Goal: Information Seeking & Learning: Learn about a topic

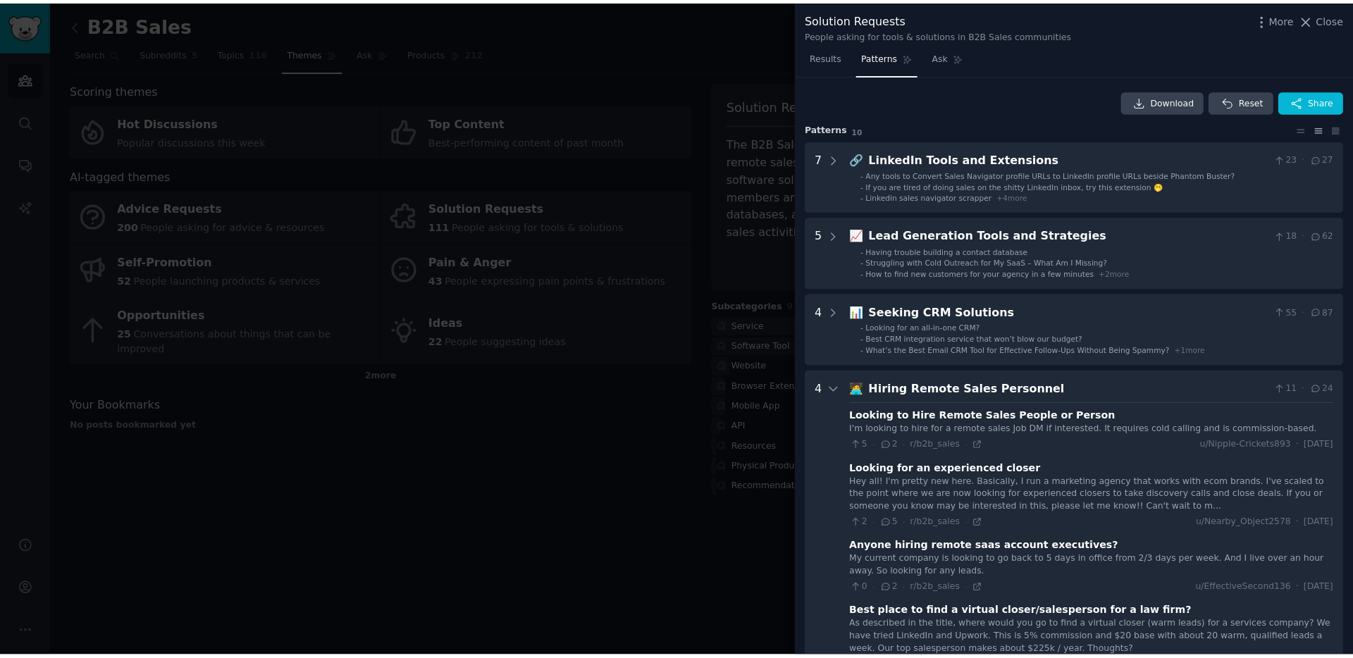
scroll to position [92, 0]
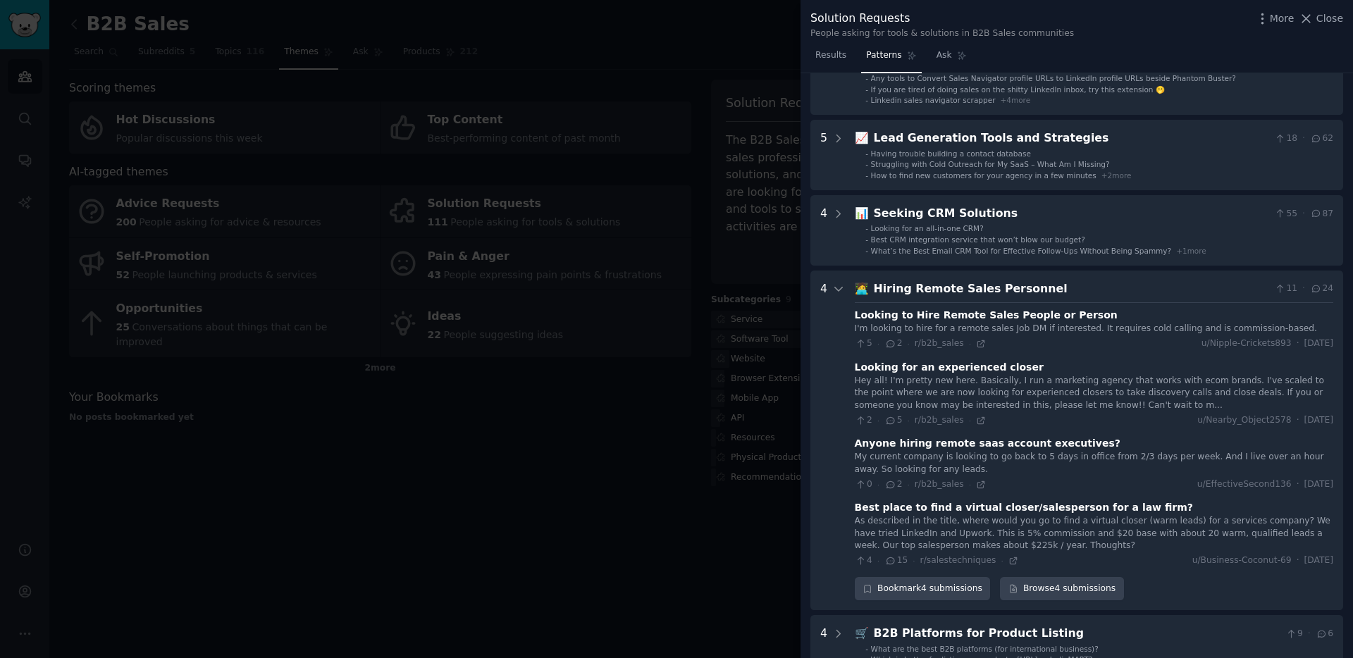
click at [574, 57] on div at bounding box center [676, 329] width 1353 height 658
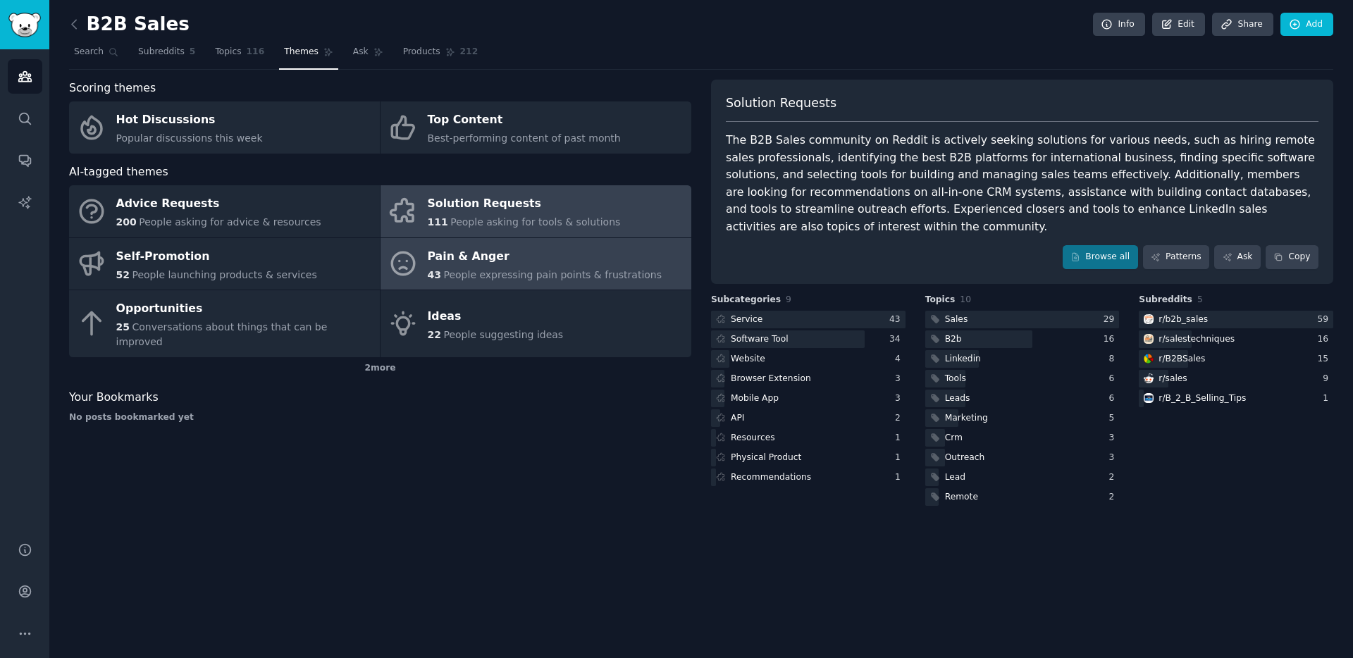
click at [575, 269] on span "People expressing pain points & frustrations" at bounding box center [552, 274] width 218 height 11
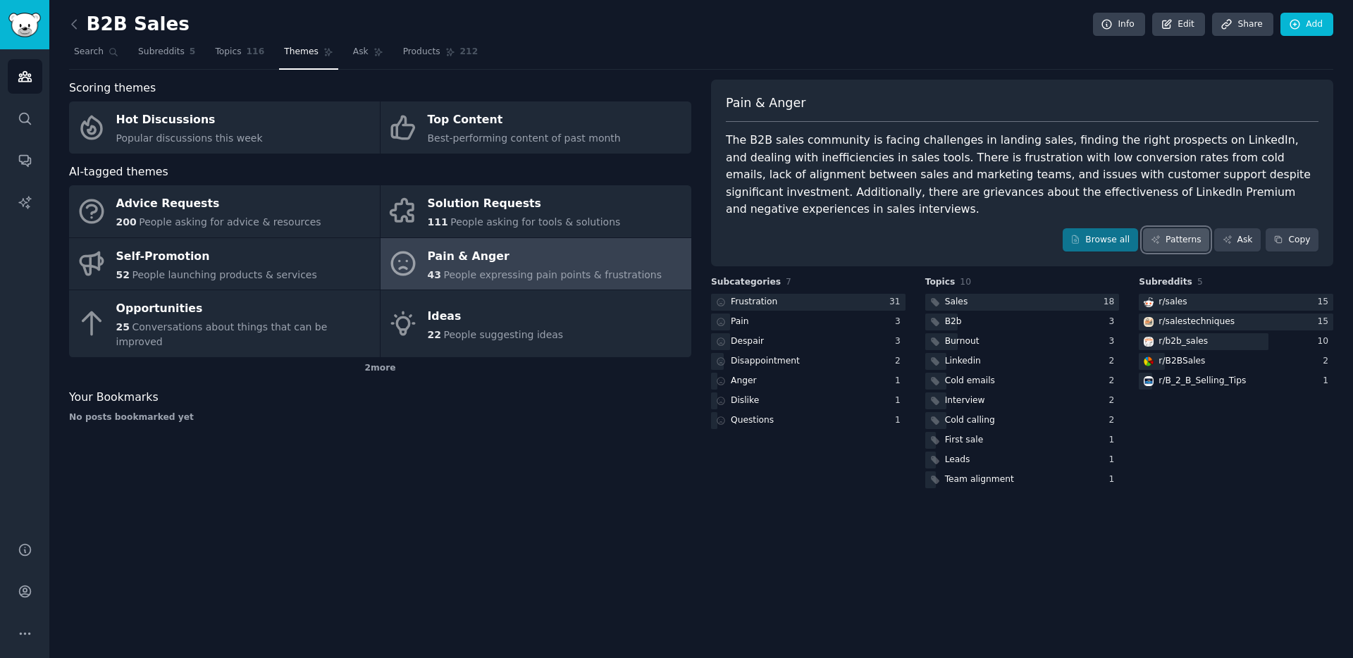
click at [1178, 228] on link "Patterns" at bounding box center [1176, 240] width 66 height 24
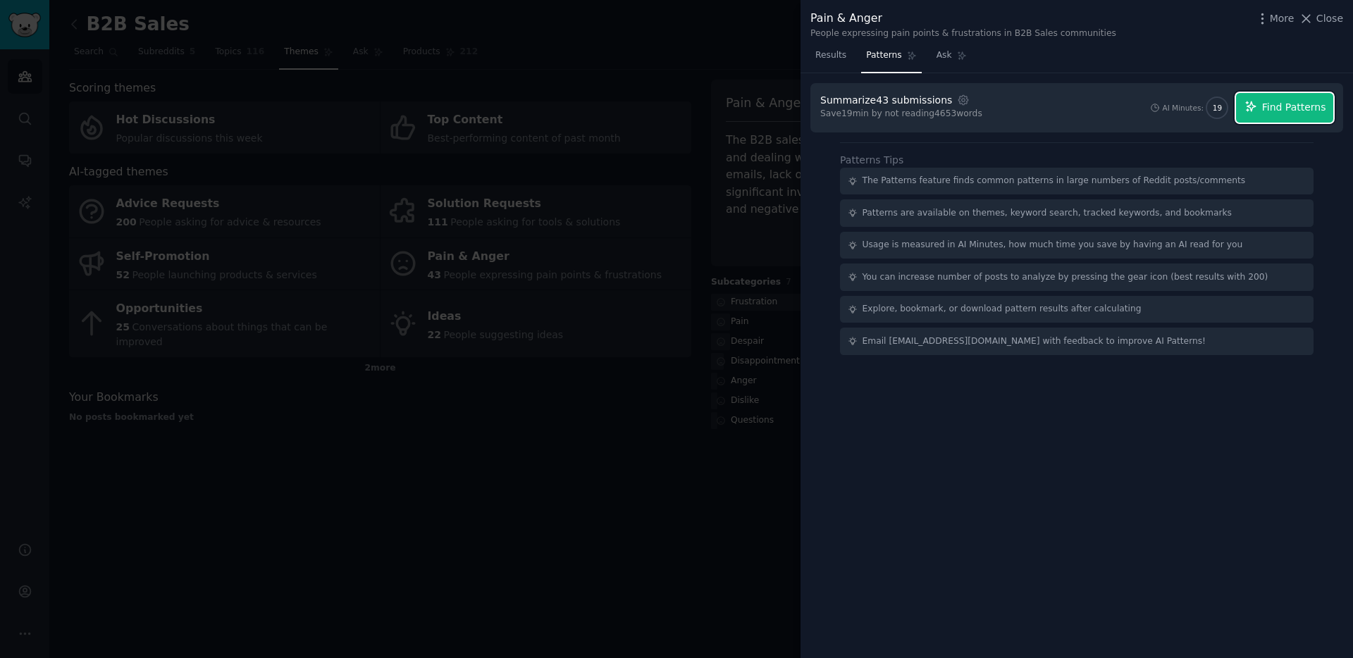
click at [1292, 112] on span "Find Patterns" at bounding box center [1294, 107] width 64 height 15
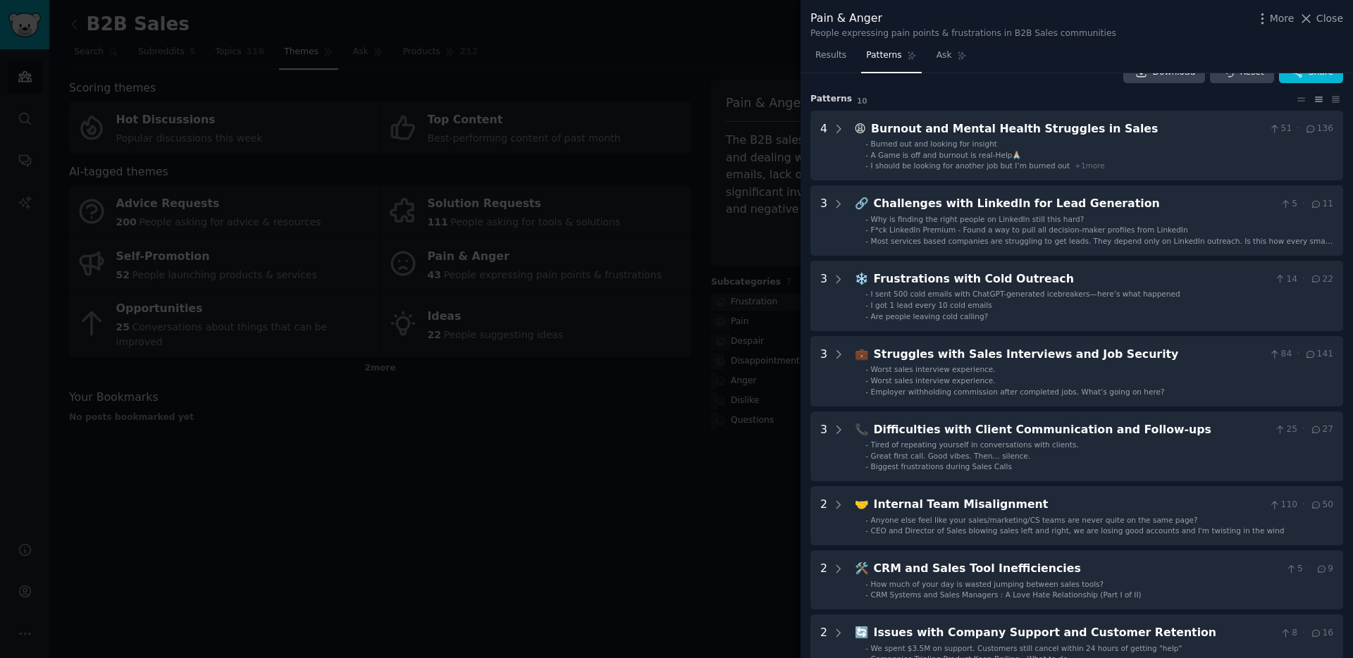
scroll to position [54, 0]
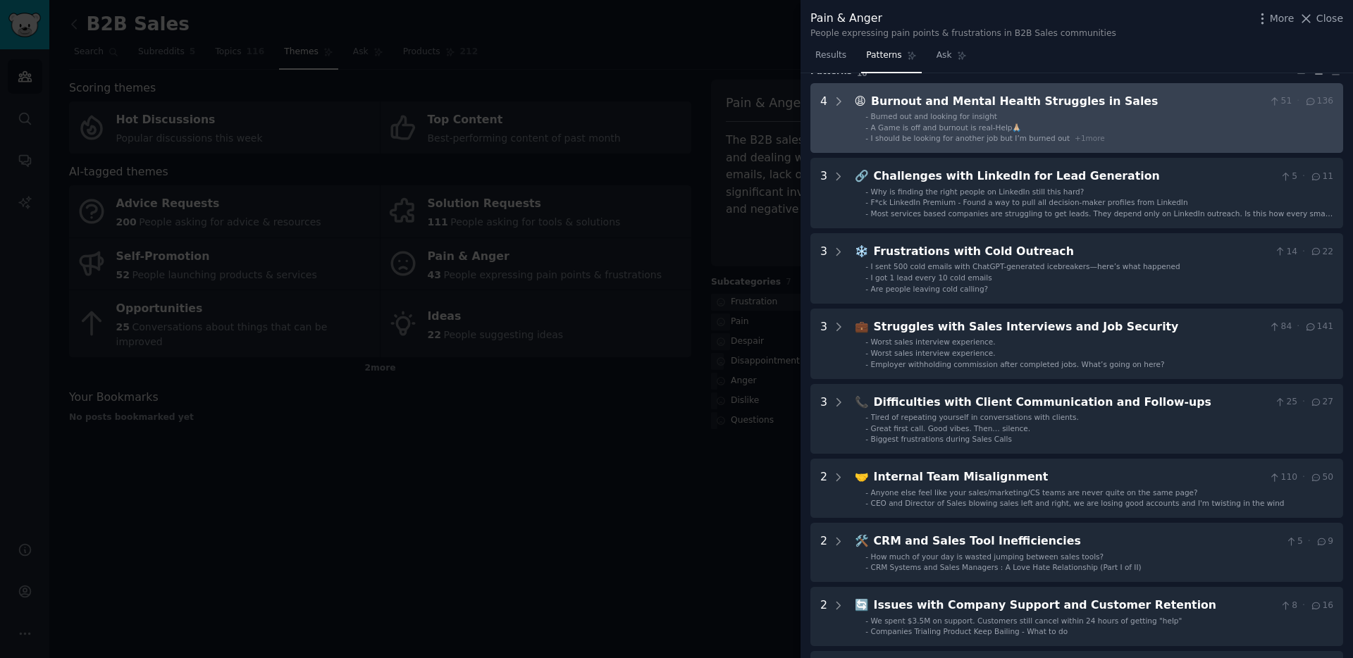
click at [1003, 111] on li "- Burned out and looking for insight" at bounding box center [1099, 116] width 468 height 10
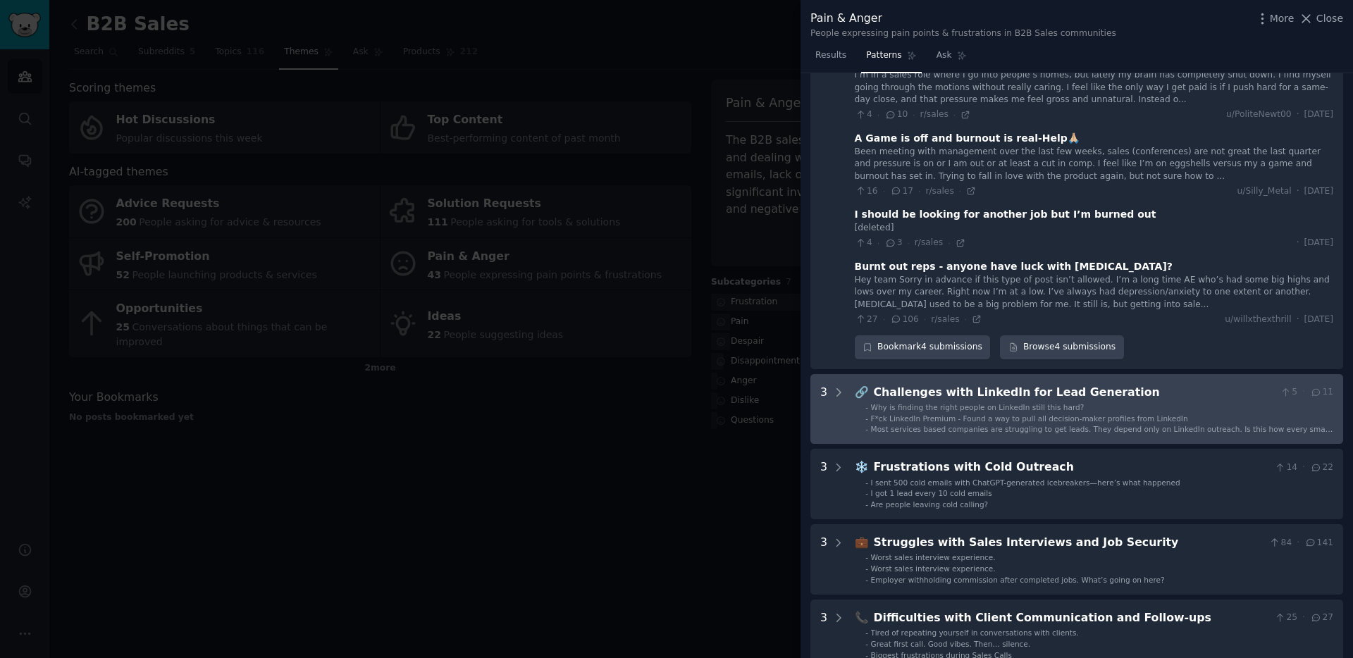
scroll to position [175, 0]
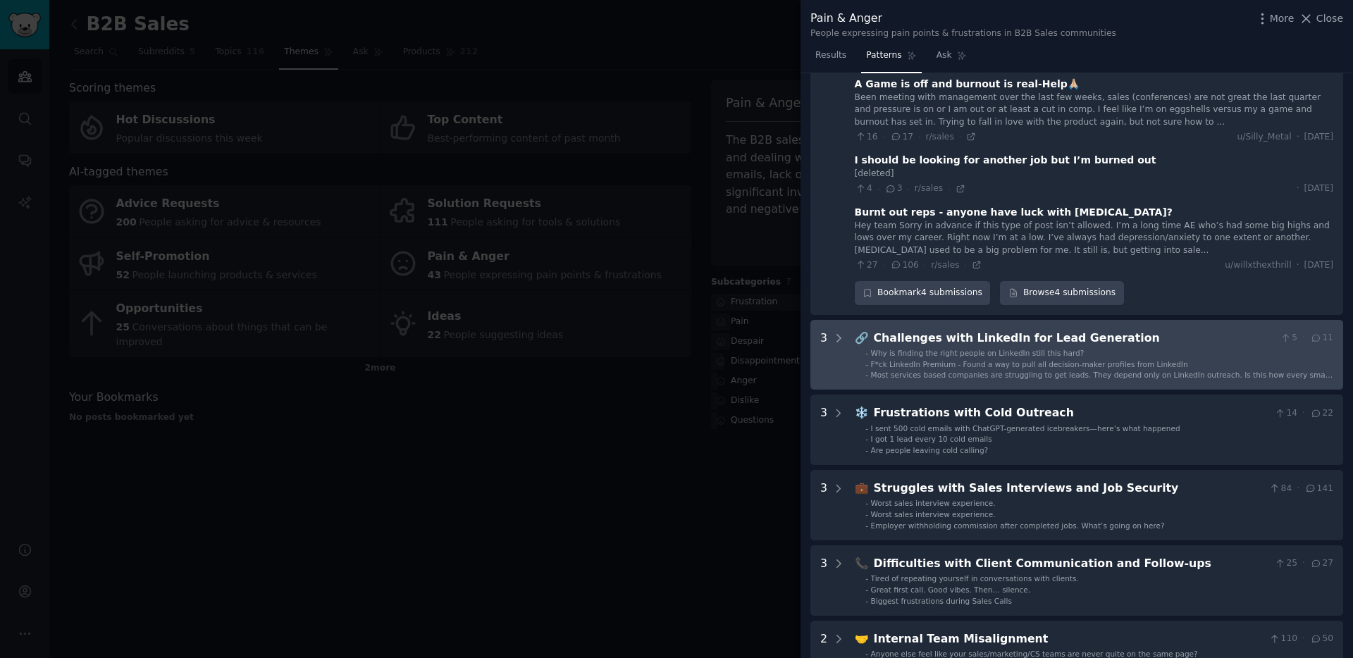
click at [1069, 356] on span "Why is finding the right people on LinkedIn still this hard?" at bounding box center [978, 353] width 214 height 8
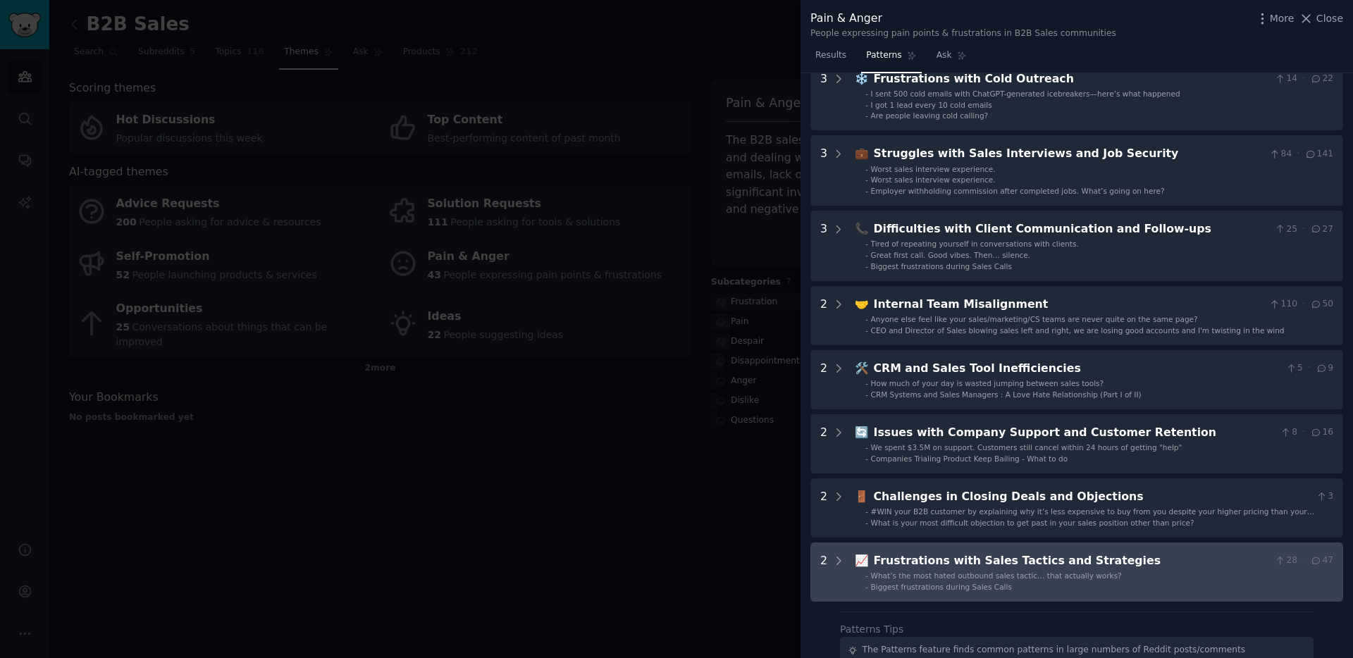
scroll to position [871, 0]
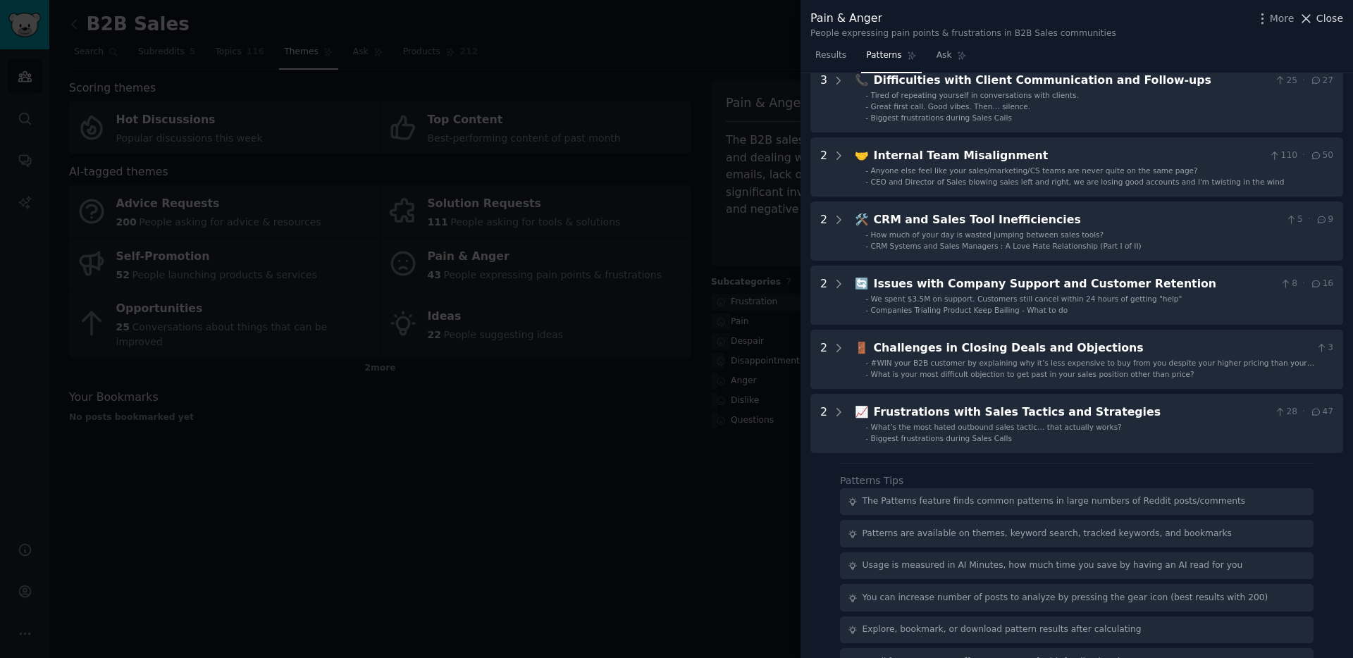
click at [1338, 16] on span "Close" at bounding box center [1329, 18] width 27 height 15
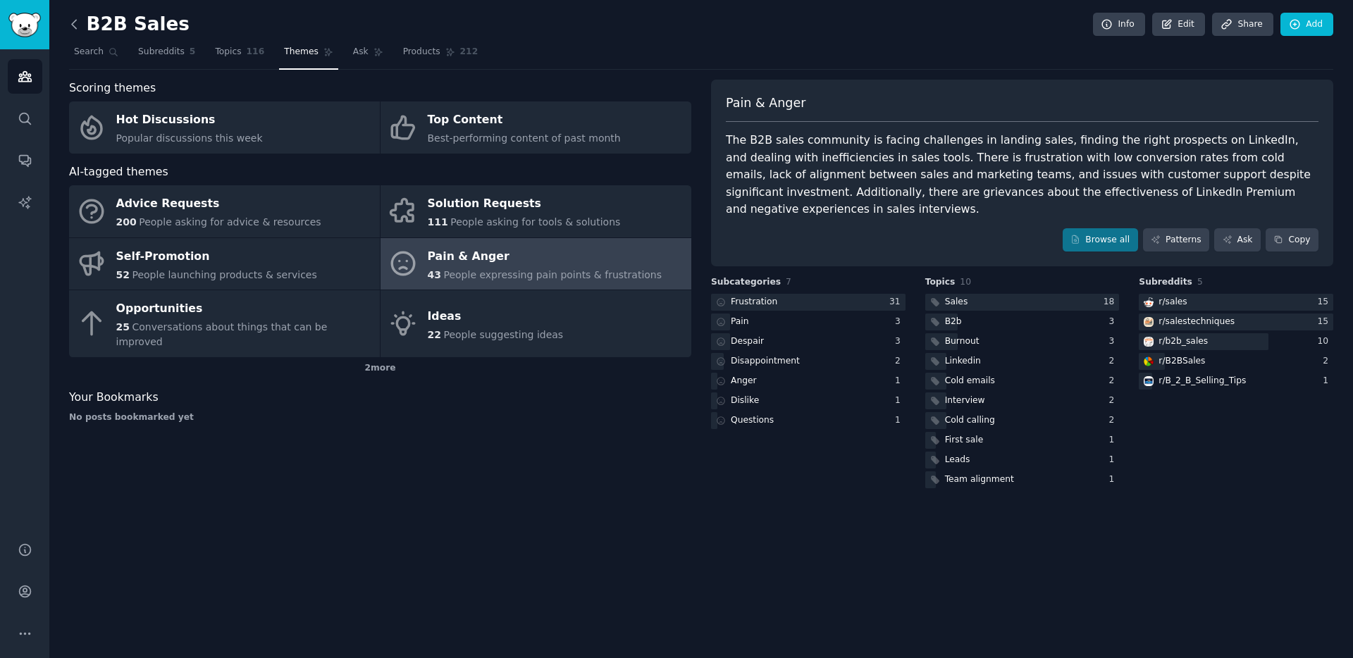
click at [72, 25] on icon at bounding box center [74, 24] width 4 height 8
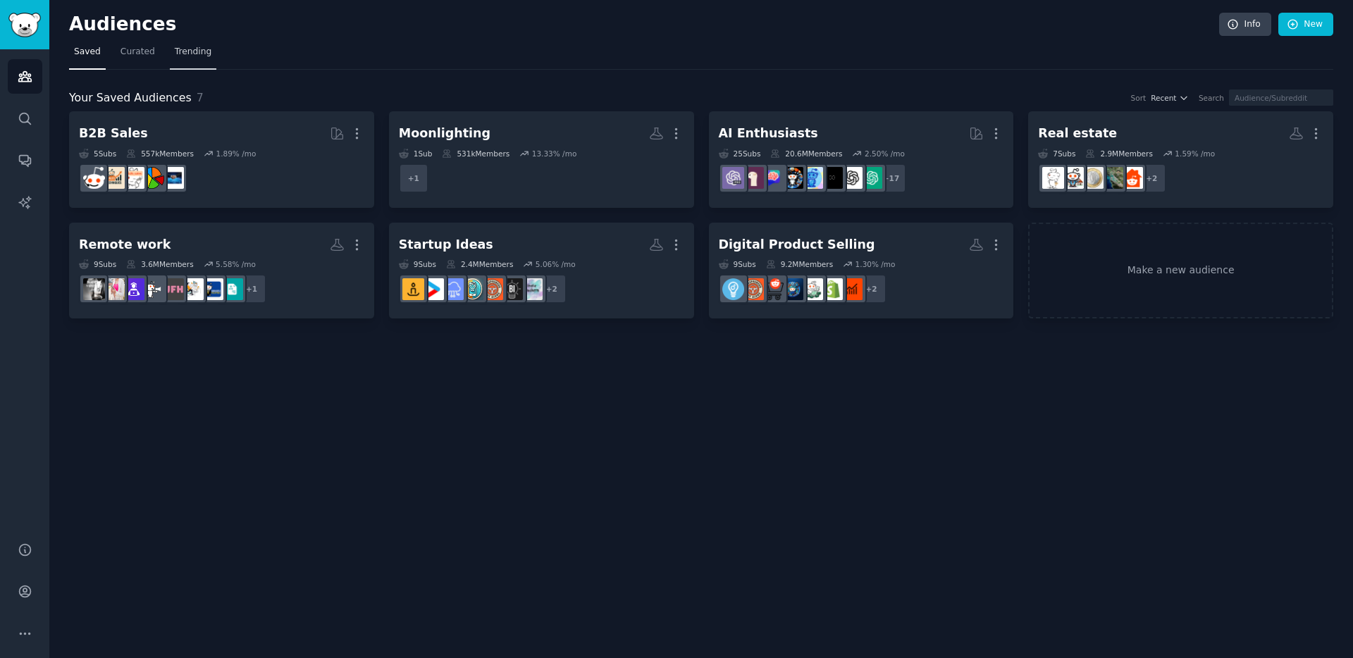
click at [199, 45] on link "Trending" at bounding box center [193, 55] width 47 height 29
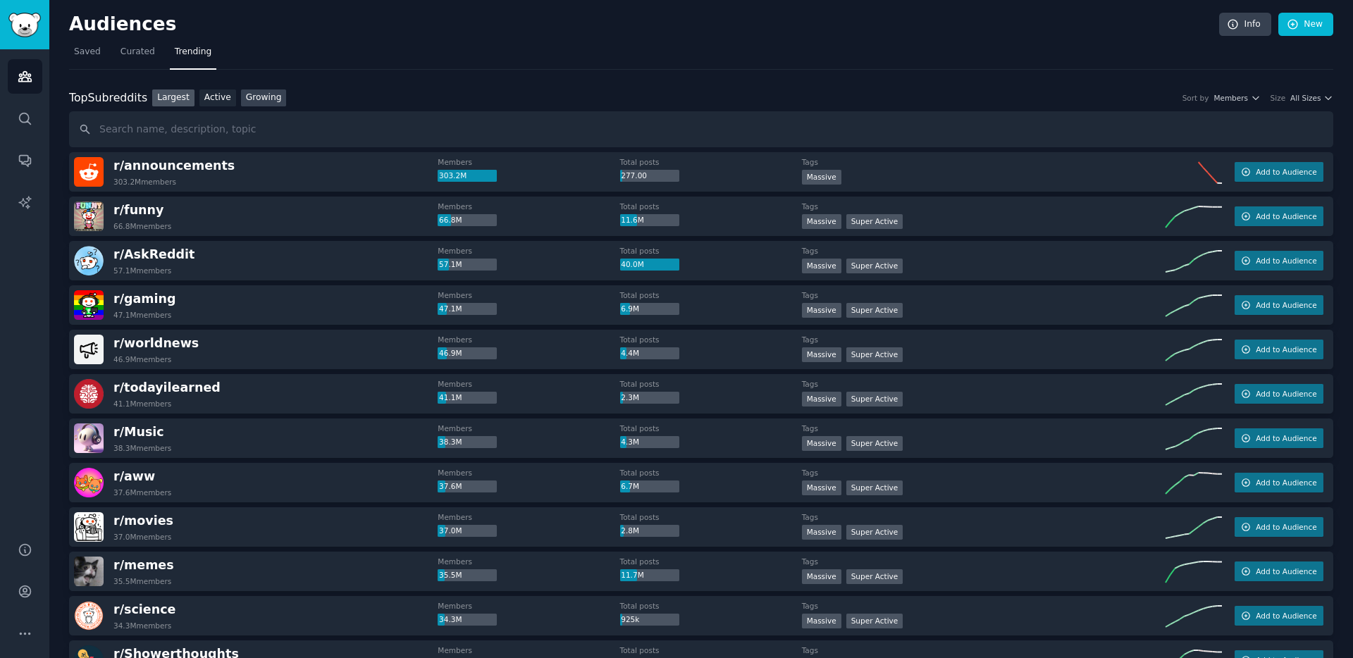
click at [261, 94] on link "Growing" at bounding box center [264, 98] width 46 height 18
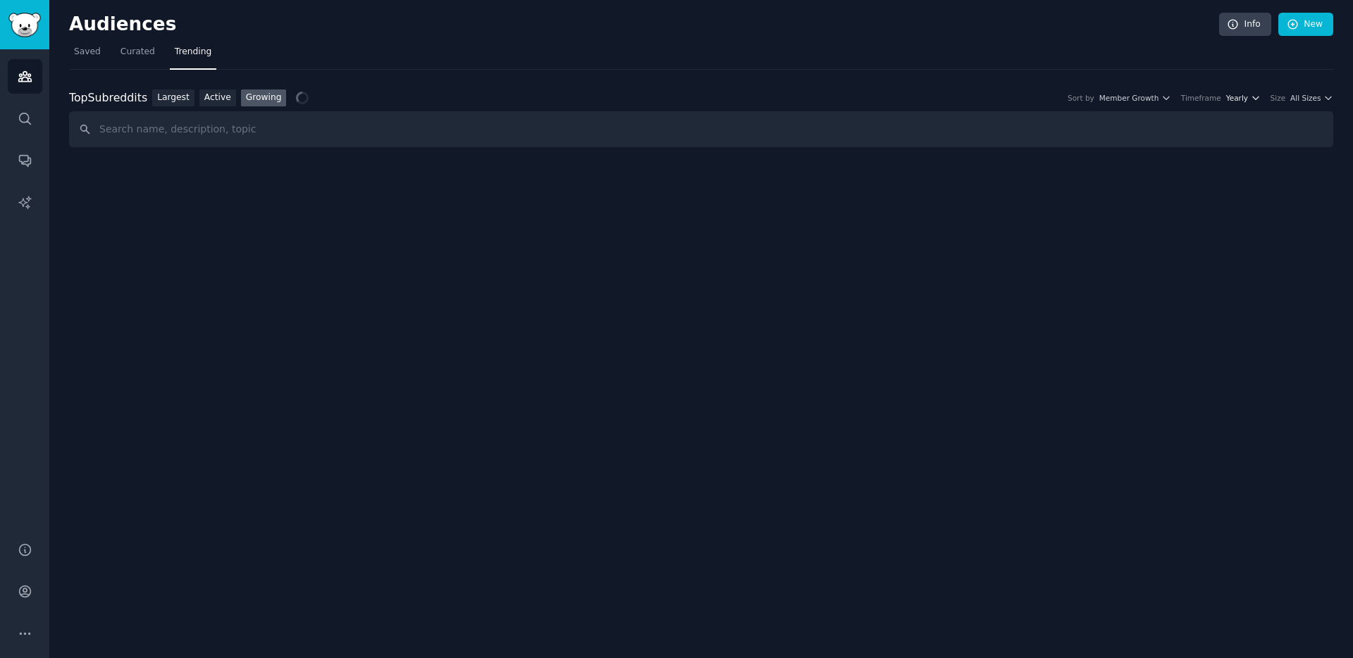
click at [1254, 98] on icon "button" at bounding box center [1255, 98] width 6 height 3
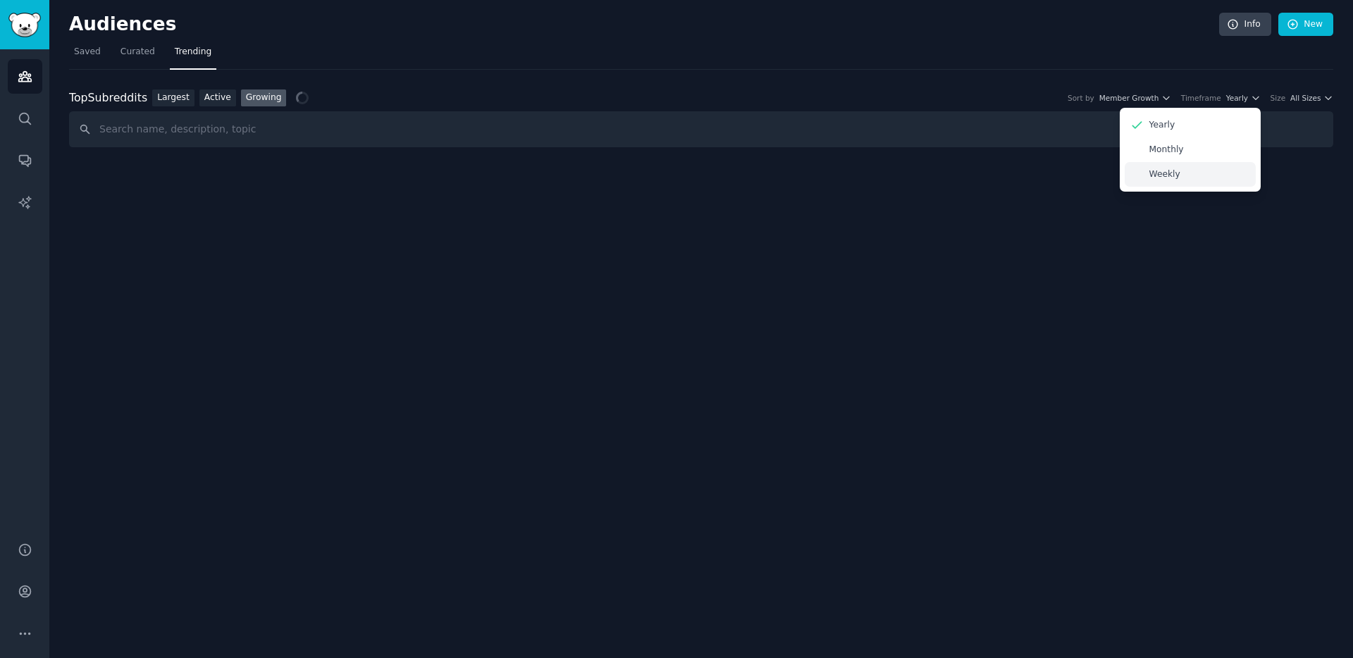
click at [1162, 171] on p "Weekly" at bounding box center [1164, 174] width 31 height 13
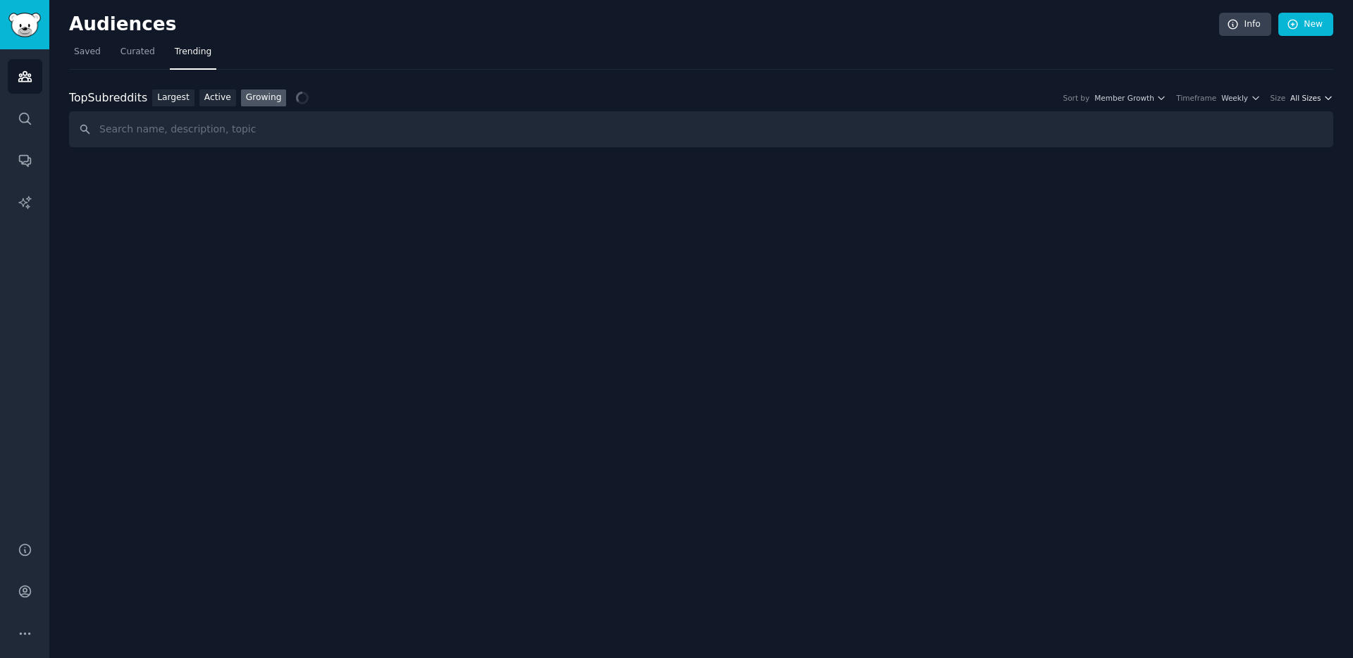
click at [1321, 98] on span "All Sizes" at bounding box center [1305, 98] width 30 height 10
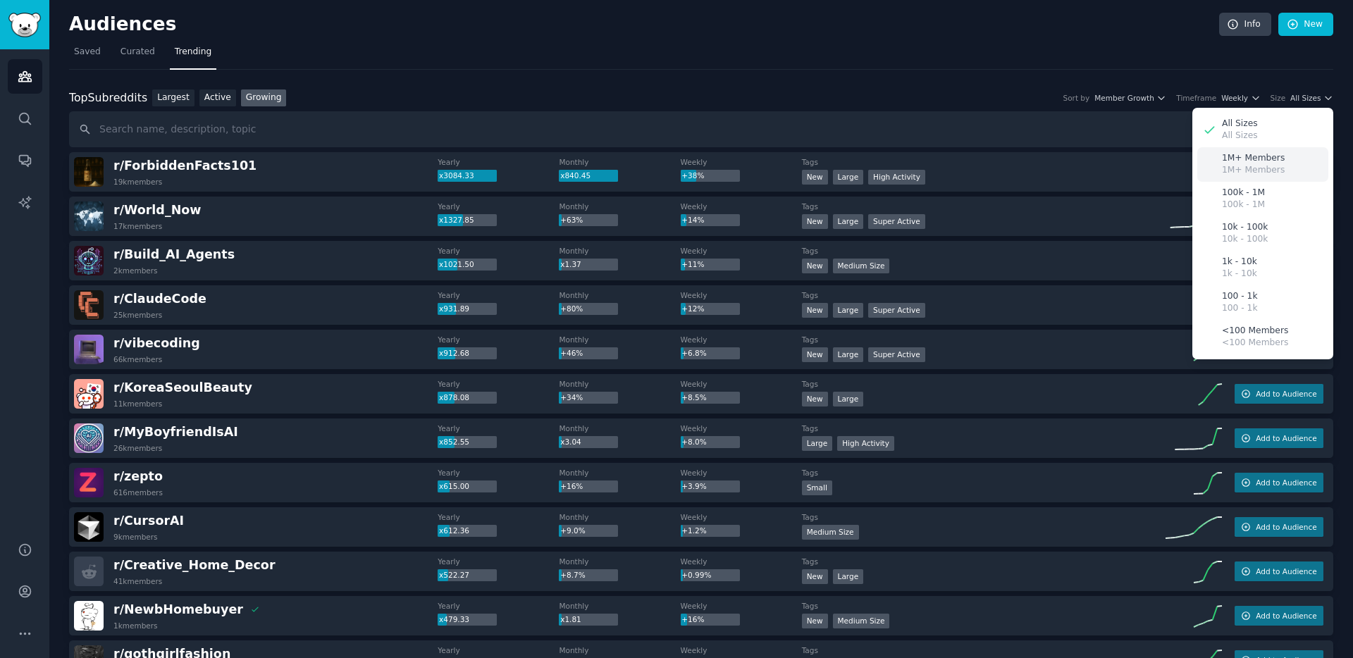
click at [1251, 166] on p "1M+ Members" at bounding box center [1253, 170] width 63 height 13
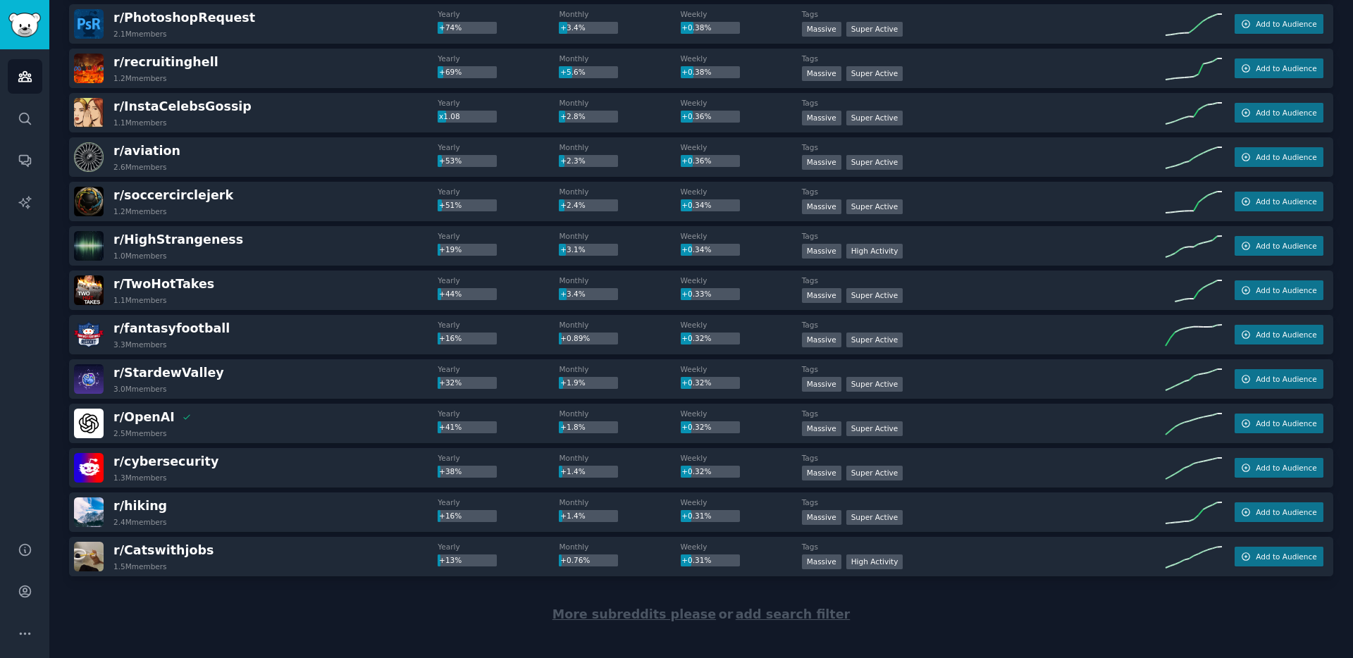
scroll to position [1805, 0]
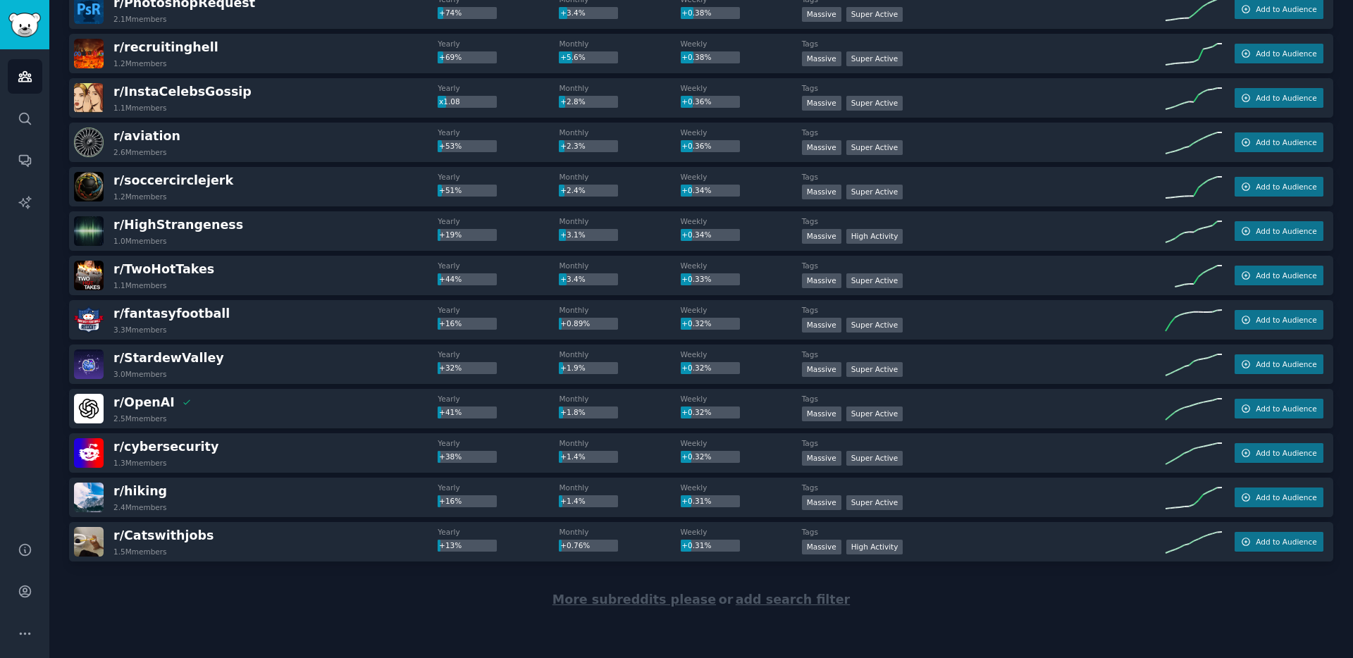
click at [641, 603] on span "More subreddits please" at bounding box center [633, 600] width 163 height 14
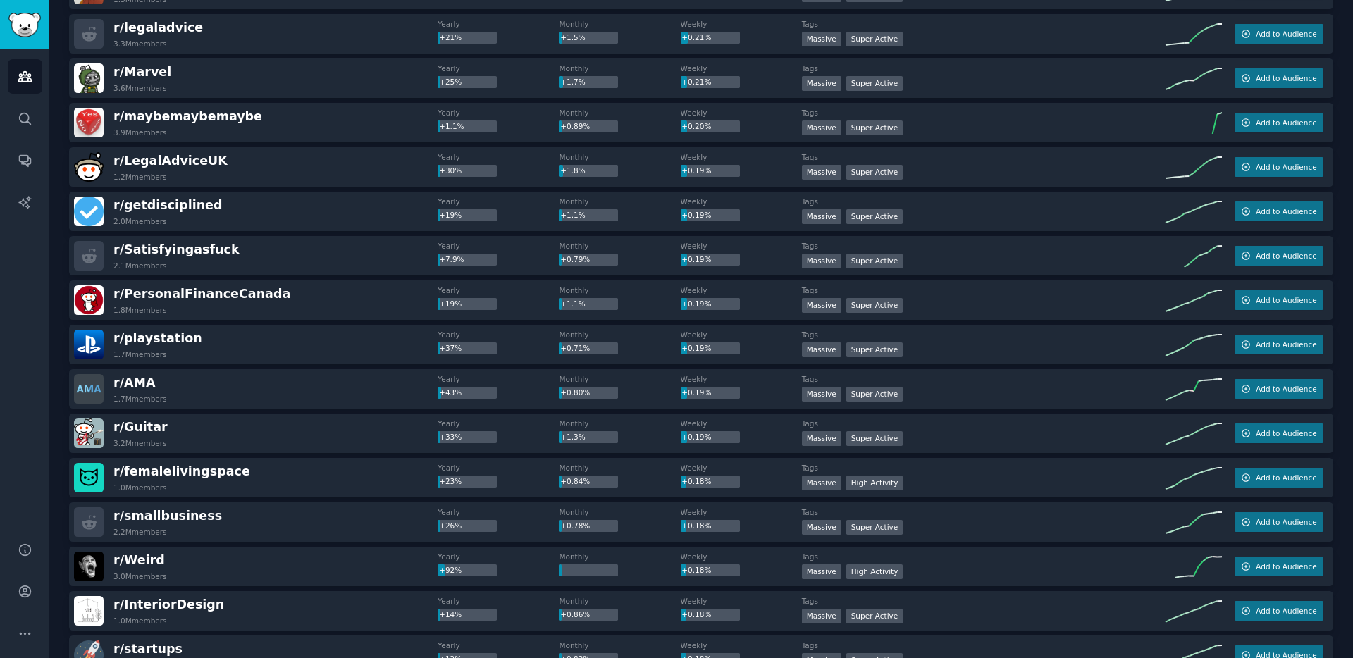
scroll to position [3819, 0]
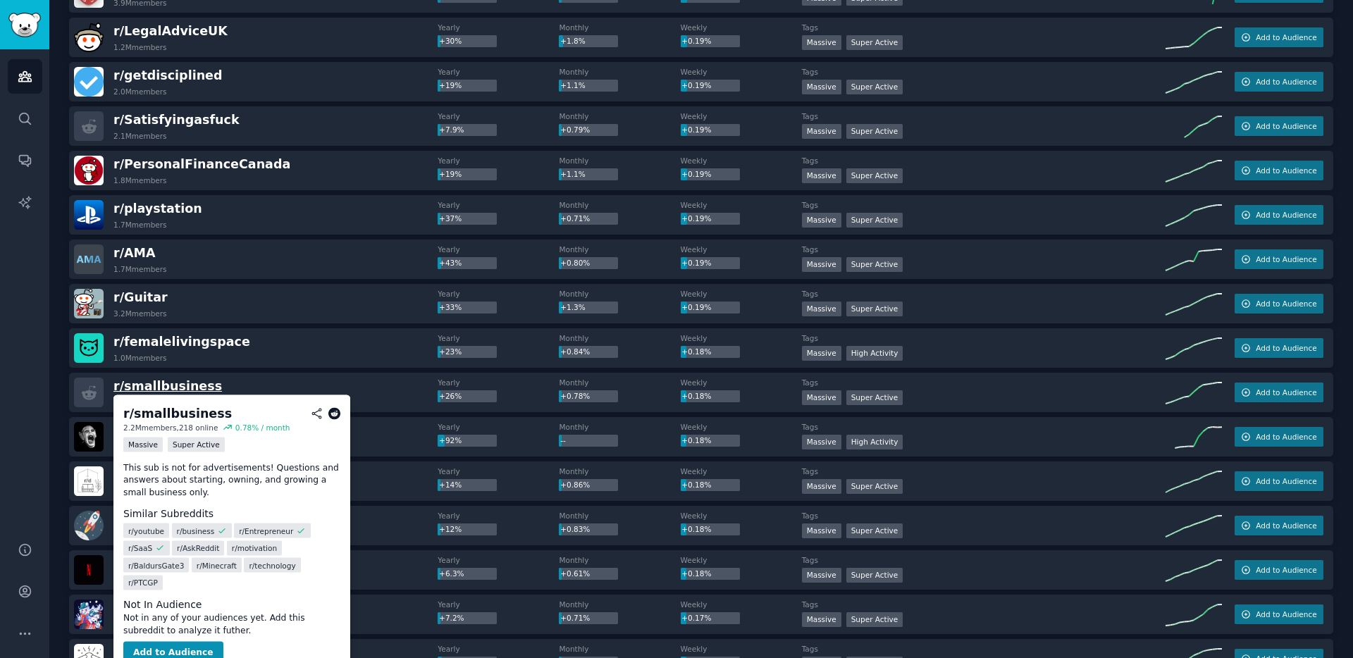
click at [180, 385] on span "r/ smallbusiness" at bounding box center [167, 386] width 109 height 14
click at [194, 642] on button "Add to Audience" at bounding box center [173, 653] width 100 height 23
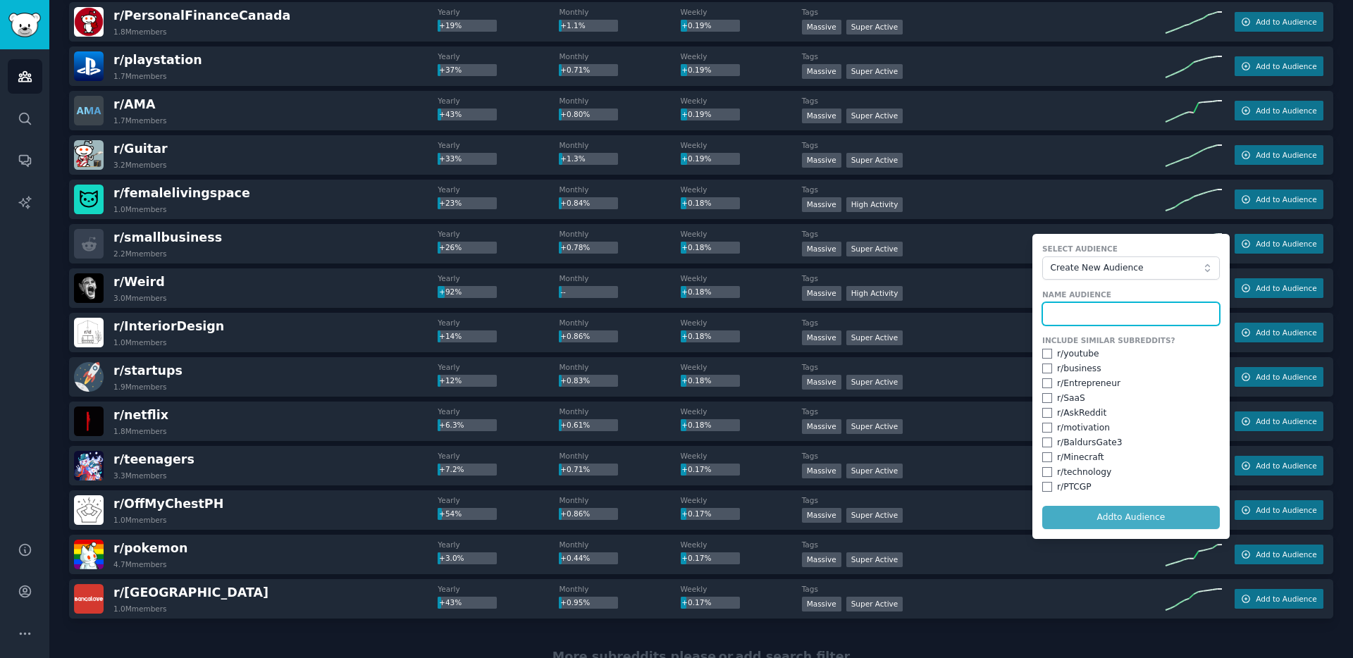
scroll to position [4025, 0]
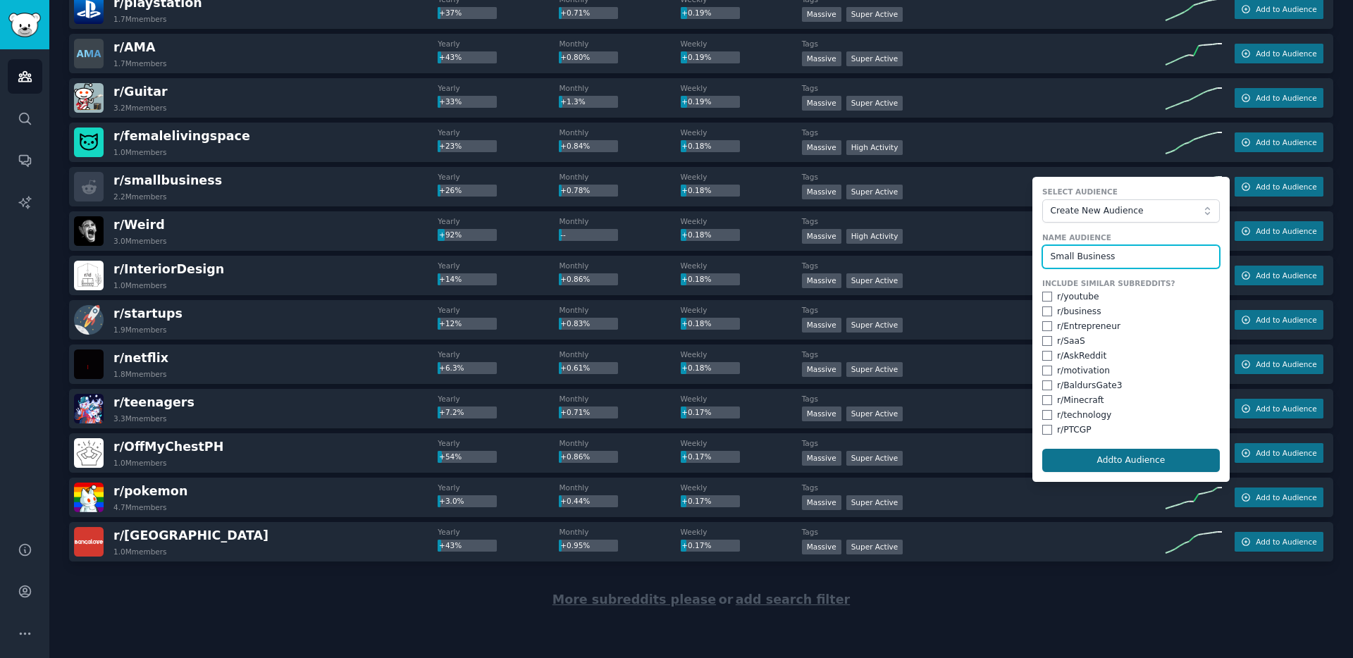
type input "Small Business"
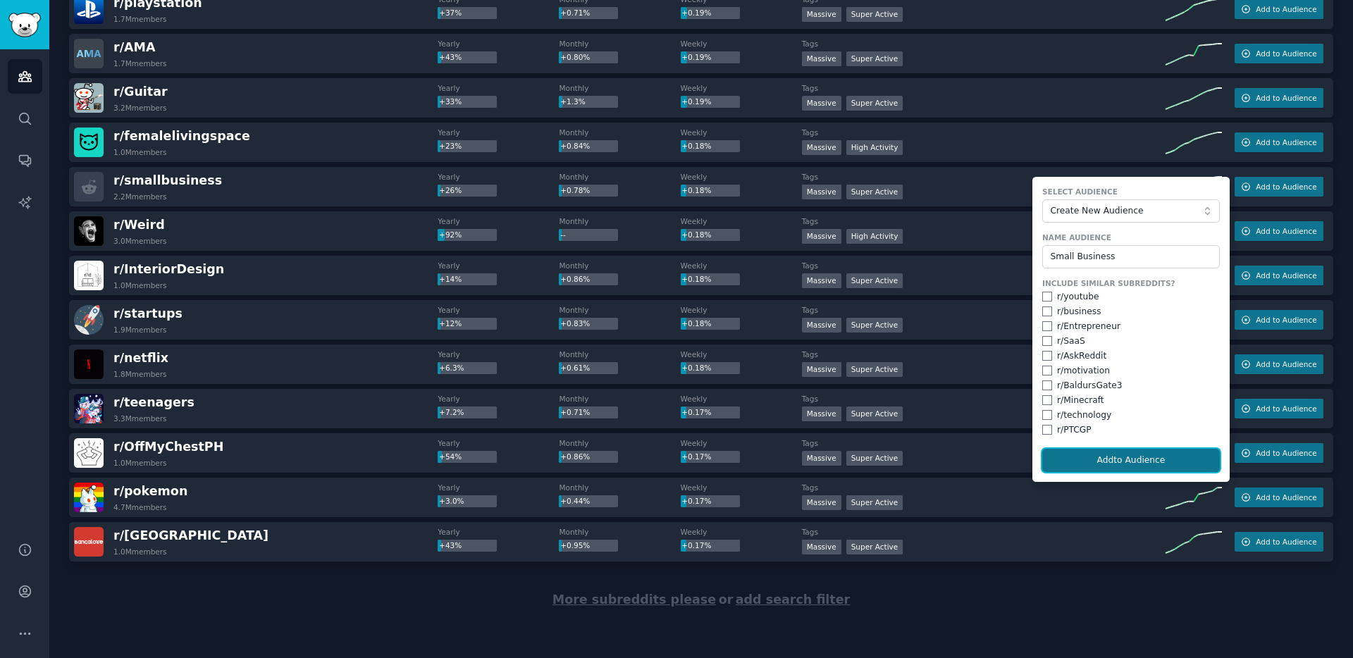
click at [1114, 464] on button "Add to Audience" at bounding box center [1131, 461] width 178 height 24
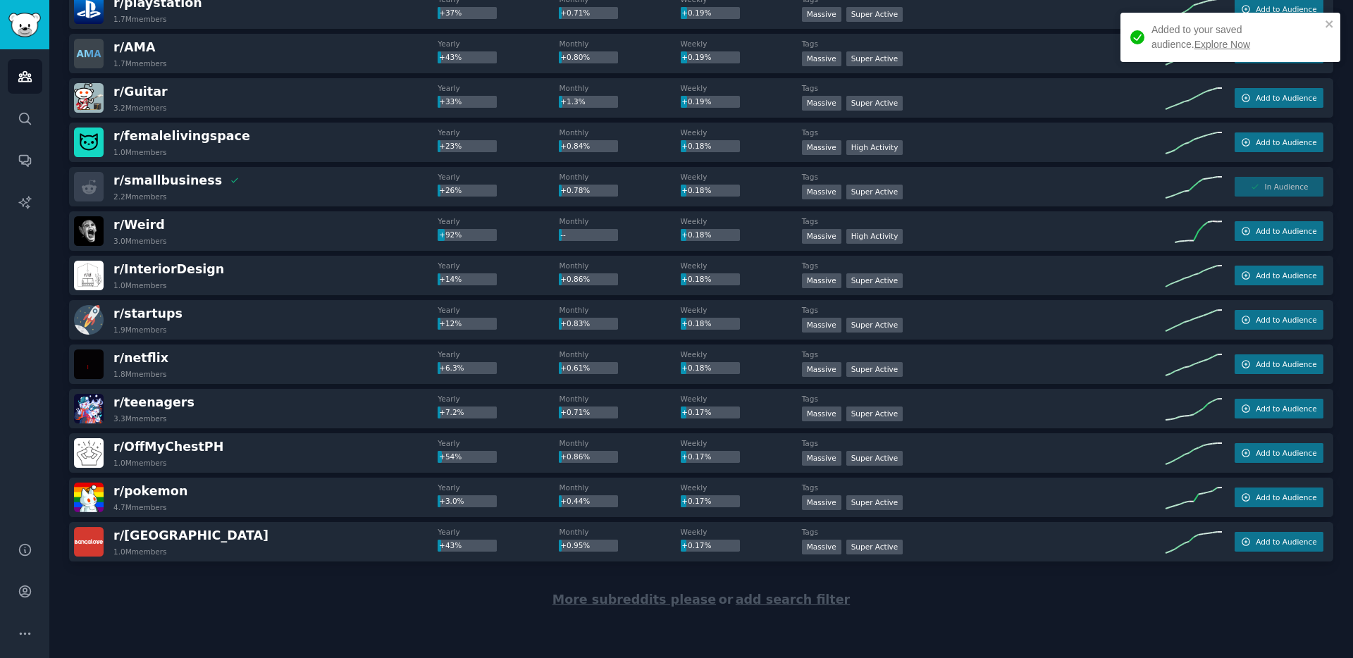
click at [1198, 48] on link "Explore Now" at bounding box center [1222, 44] width 56 height 11
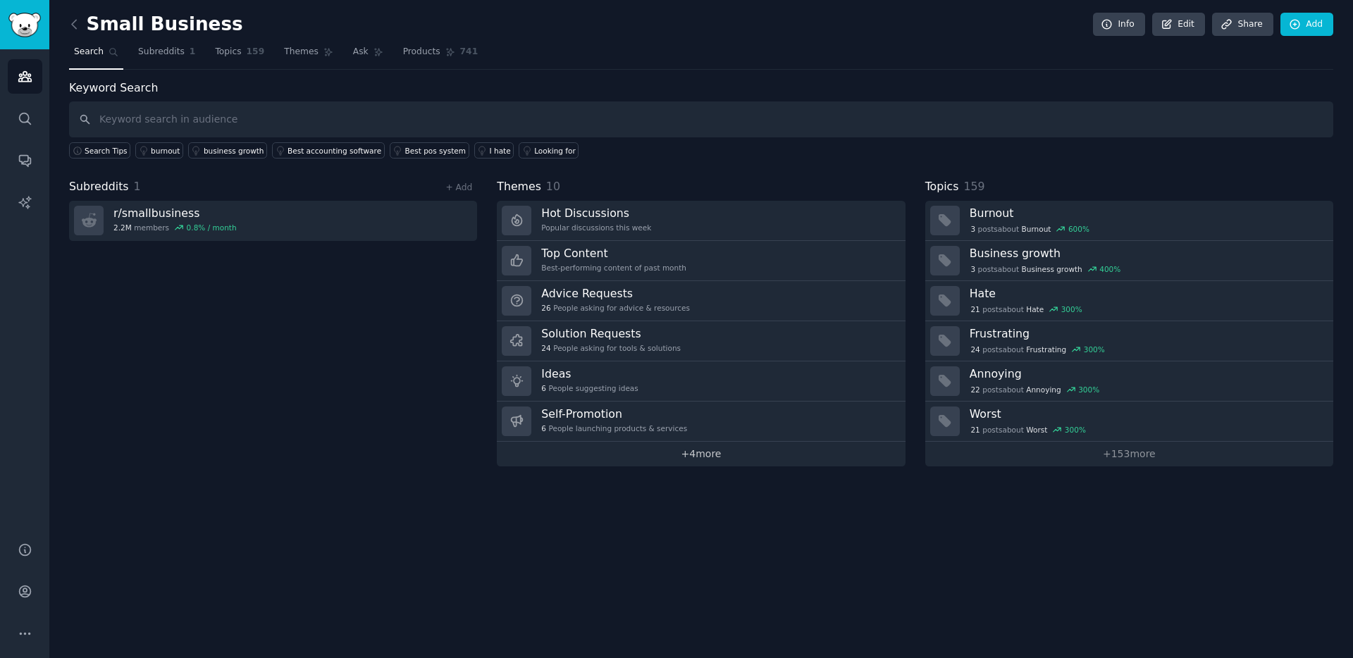
click at [705, 462] on link "+ 4 more" at bounding box center [701, 454] width 408 height 25
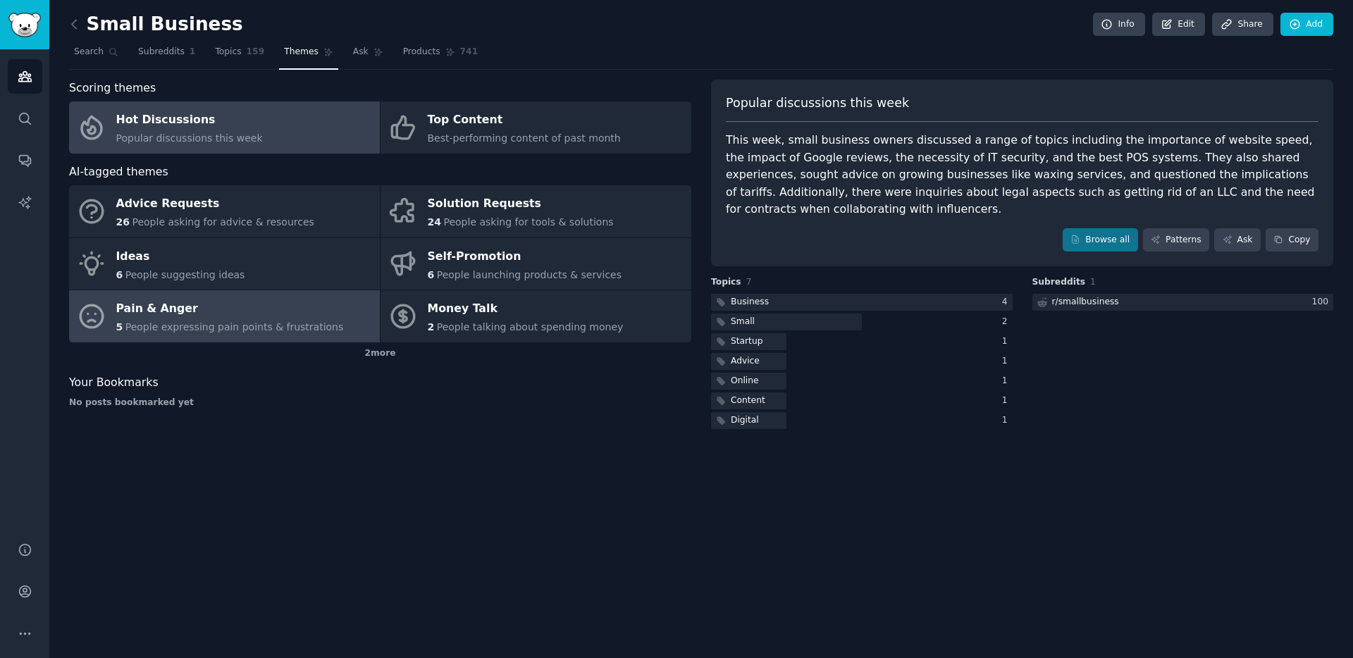
click at [224, 317] on div "Pain & Anger" at bounding box center [230, 309] width 228 height 23
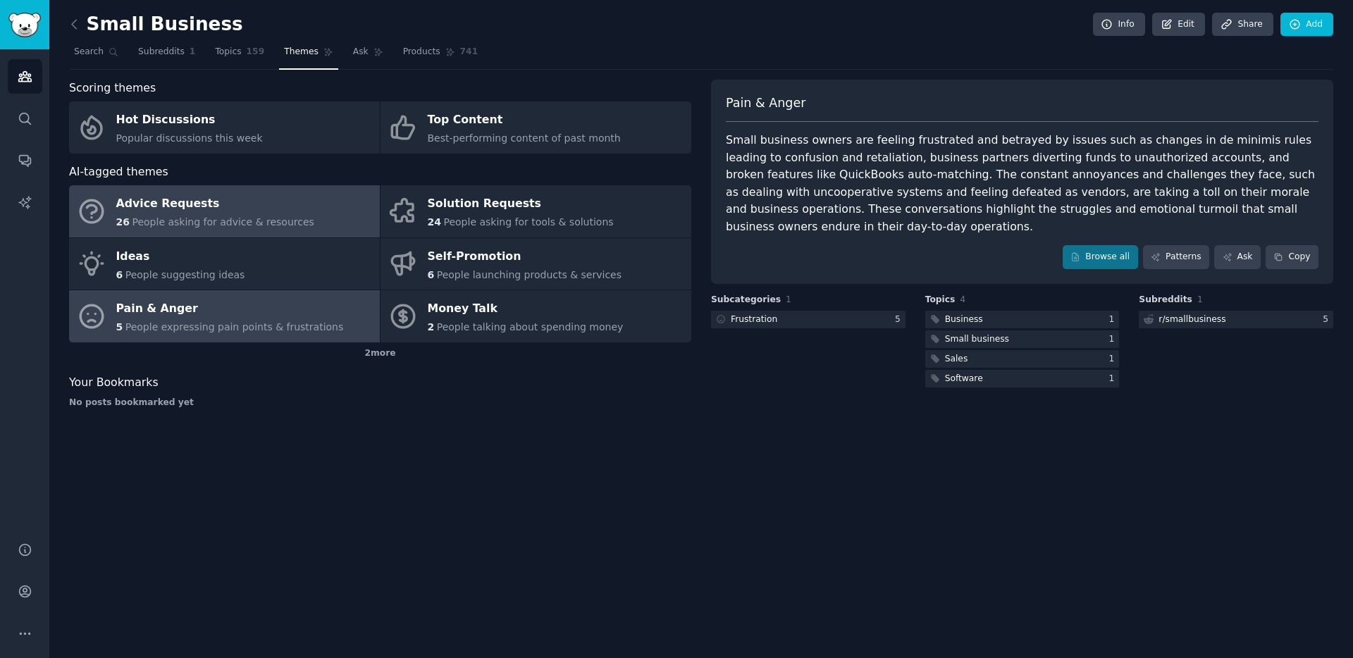
click at [289, 222] on span "People asking for advice & resources" at bounding box center [223, 221] width 182 height 11
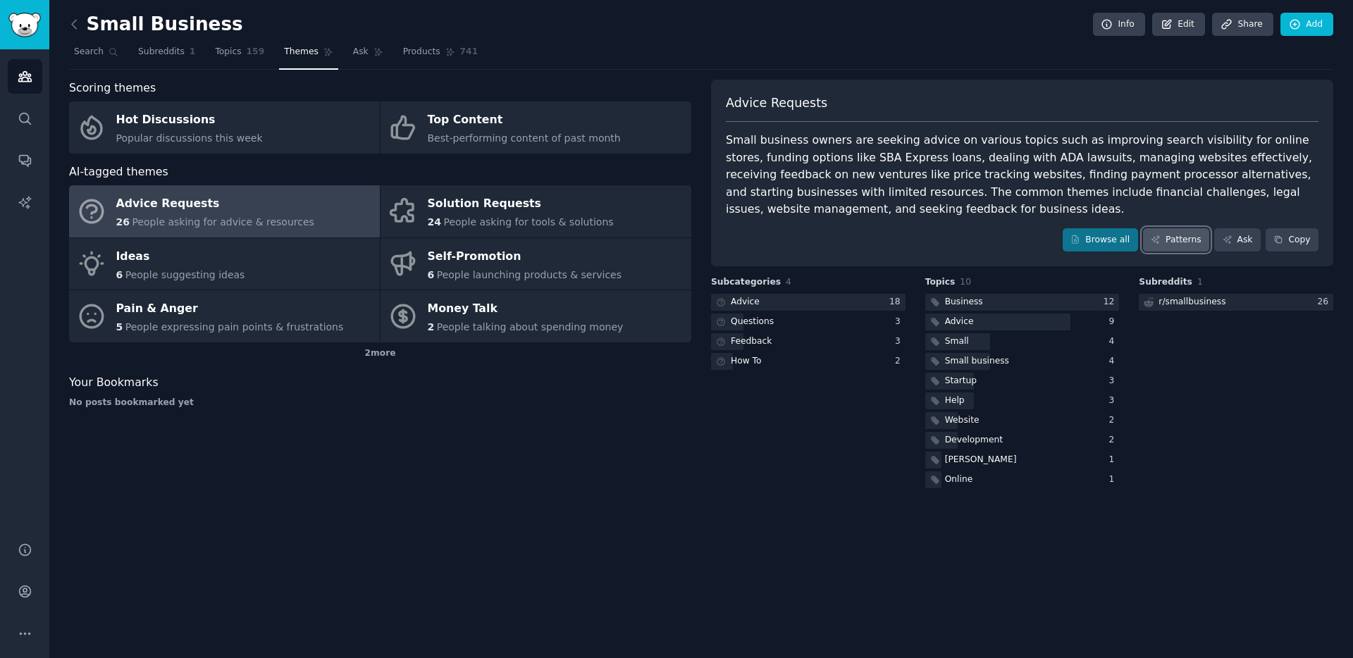
click at [1172, 239] on link "Patterns" at bounding box center [1176, 240] width 66 height 24
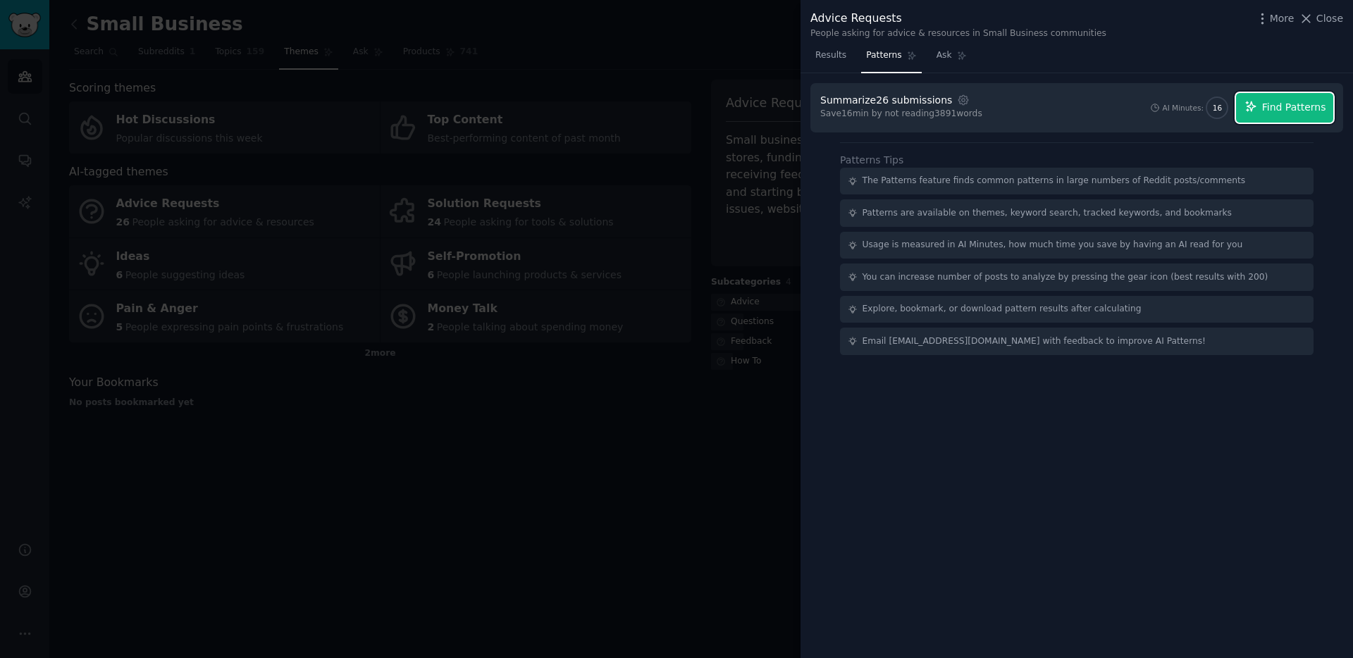
click at [1279, 106] on span "Find Patterns" at bounding box center [1294, 107] width 64 height 15
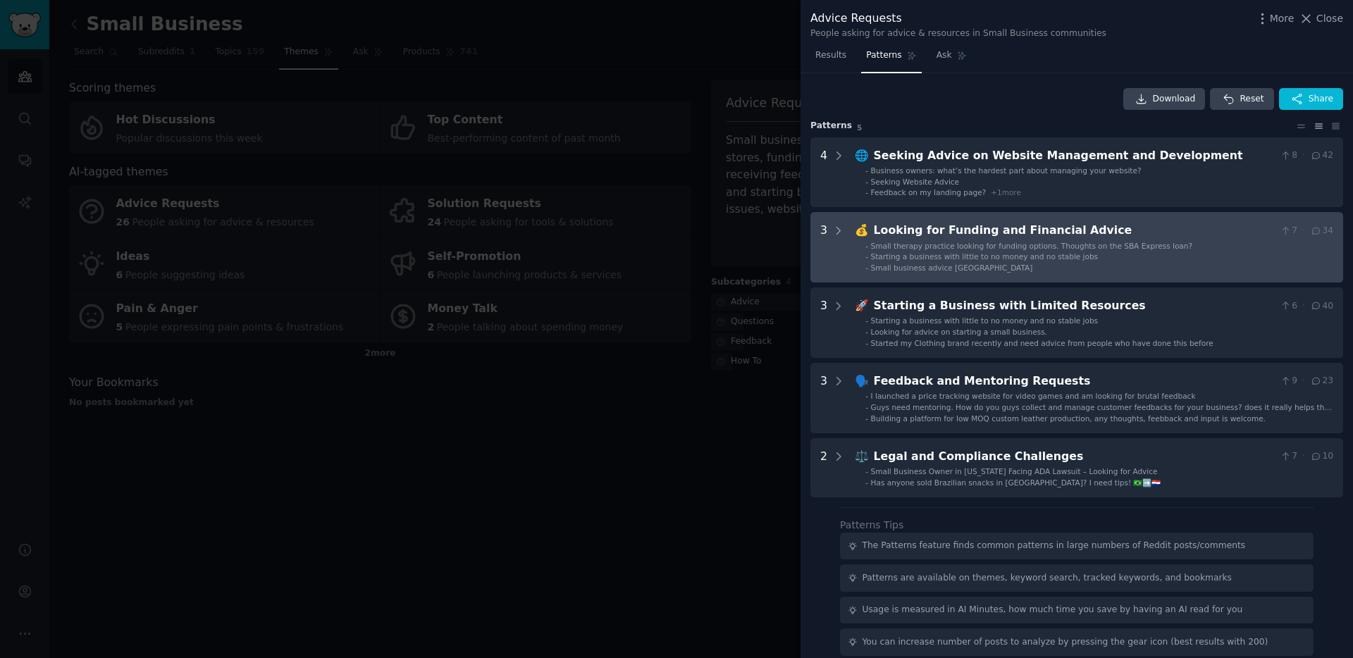
click at [933, 232] on div "Looking for Funding and Financial Advice" at bounding box center [1074, 231] width 401 height 18
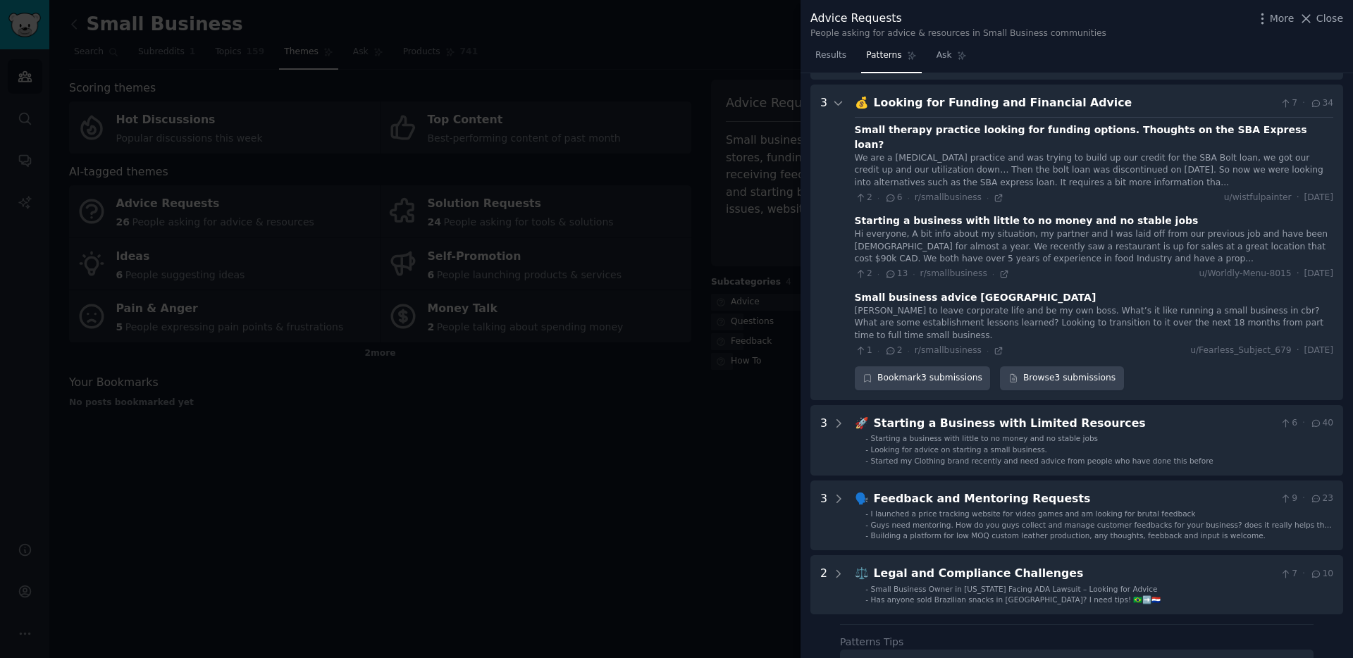
scroll to position [140, 0]
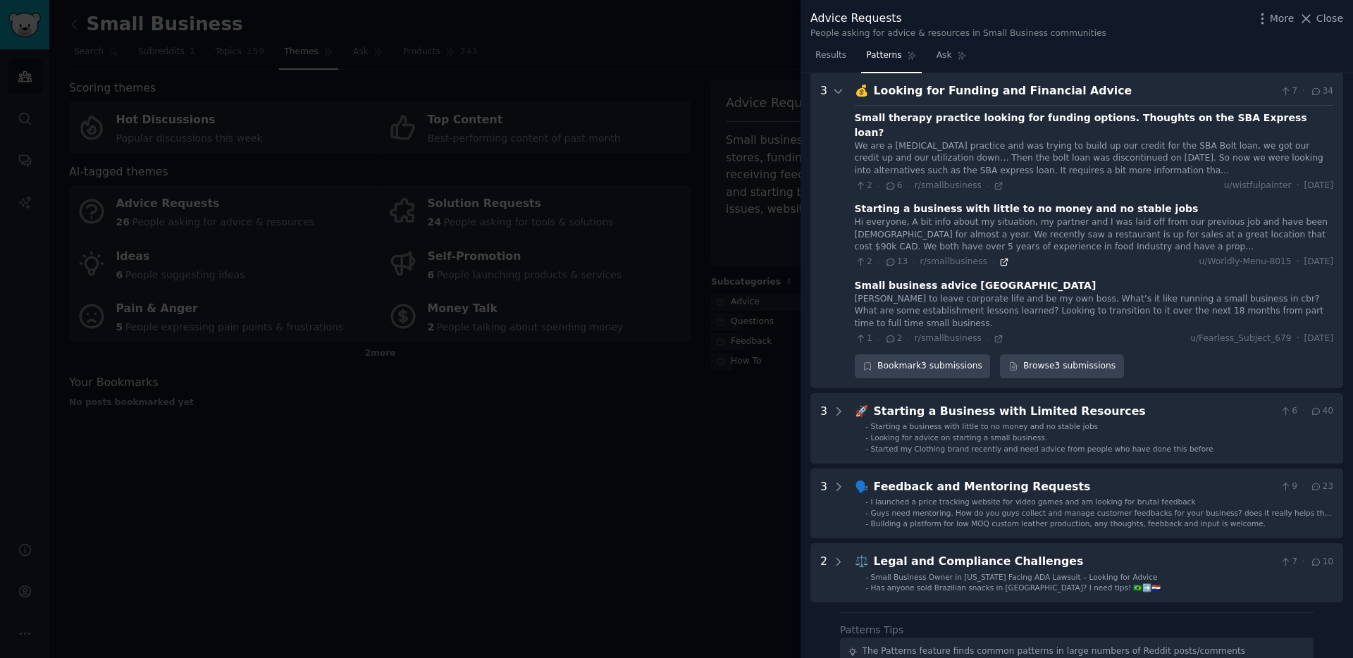
click at [1001, 259] on icon at bounding box center [1004, 262] width 6 height 6
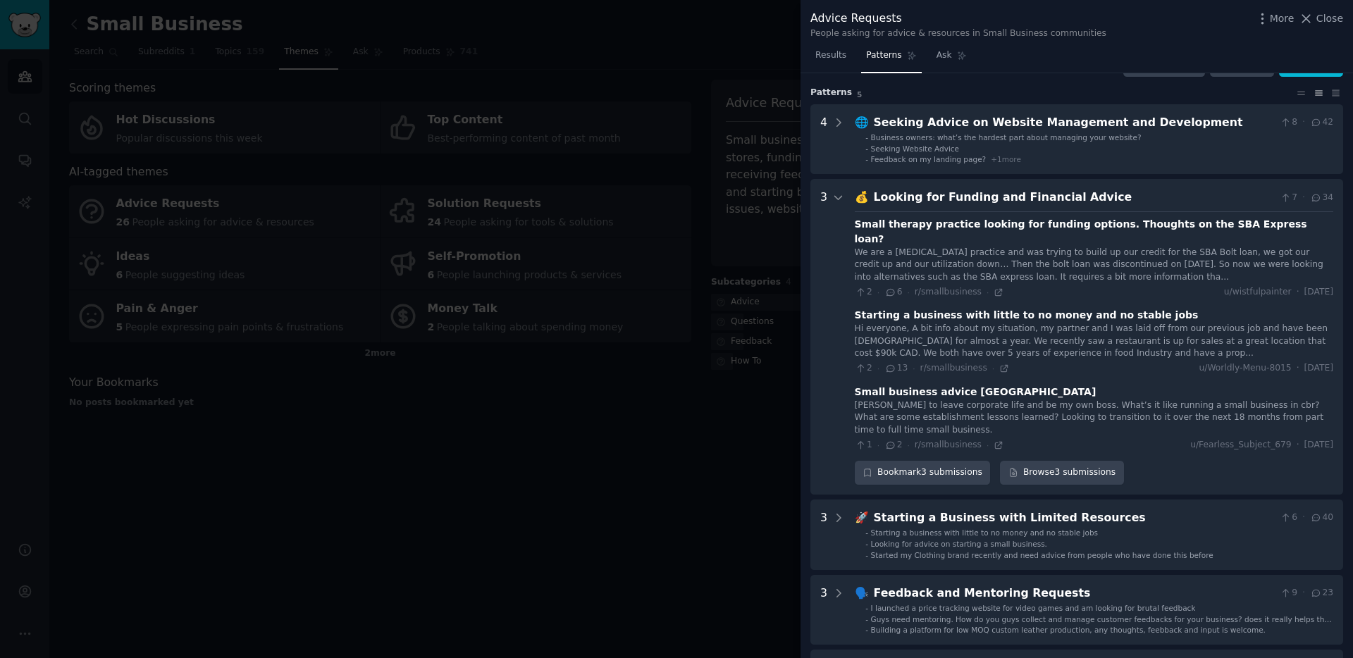
scroll to position [0, 0]
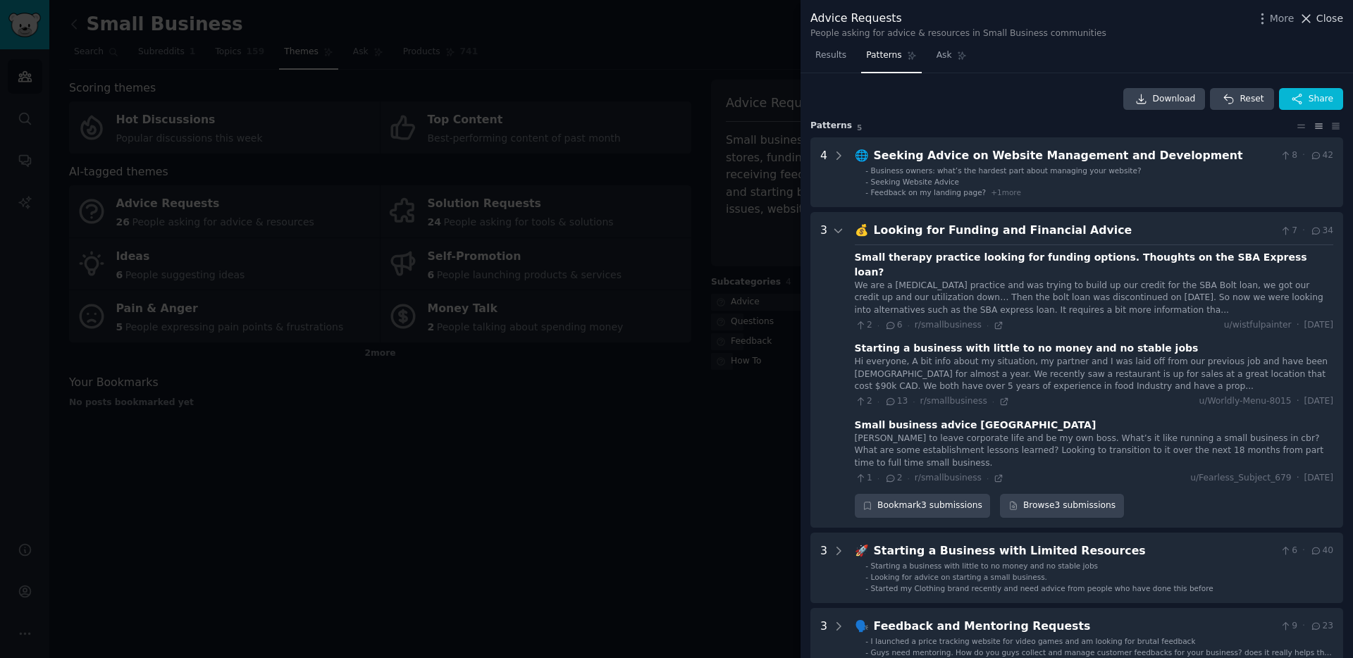
click at [1330, 16] on span "Close" at bounding box center [1329, 18] width 27 height 15
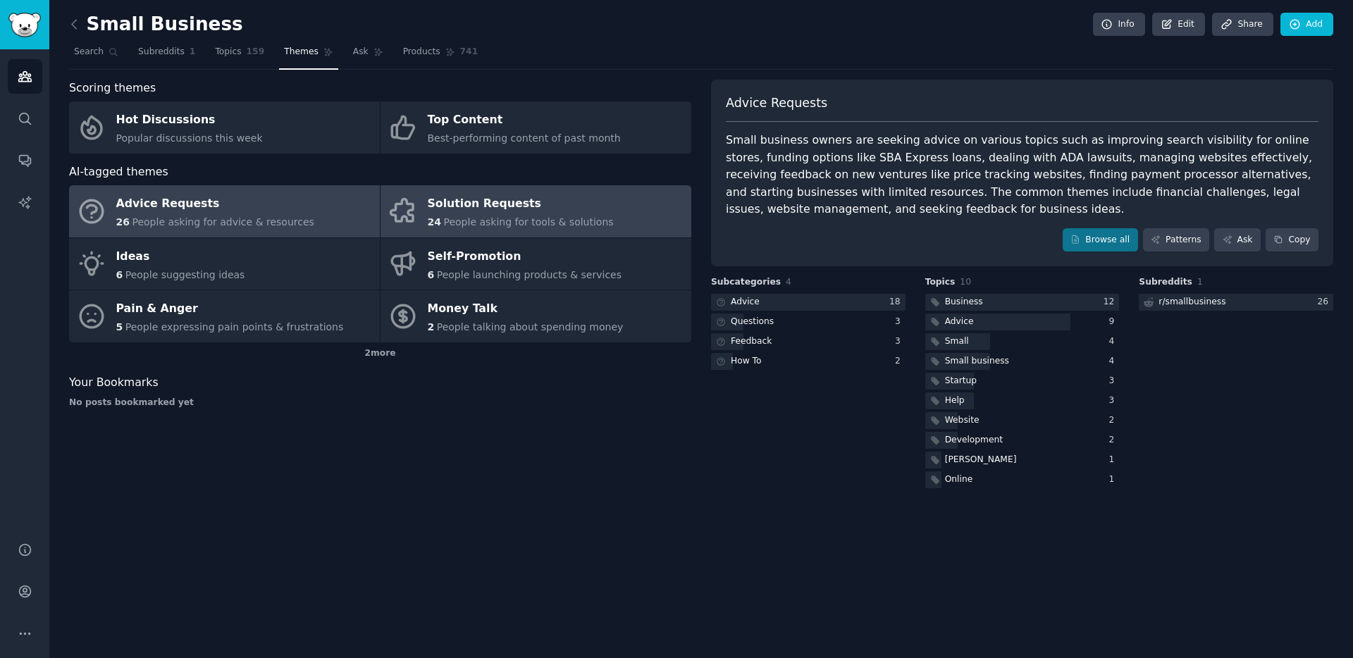
click at [461, 219] on span "People asking for tools & solutions" at bounding box center [528, 221] width 170 height 11
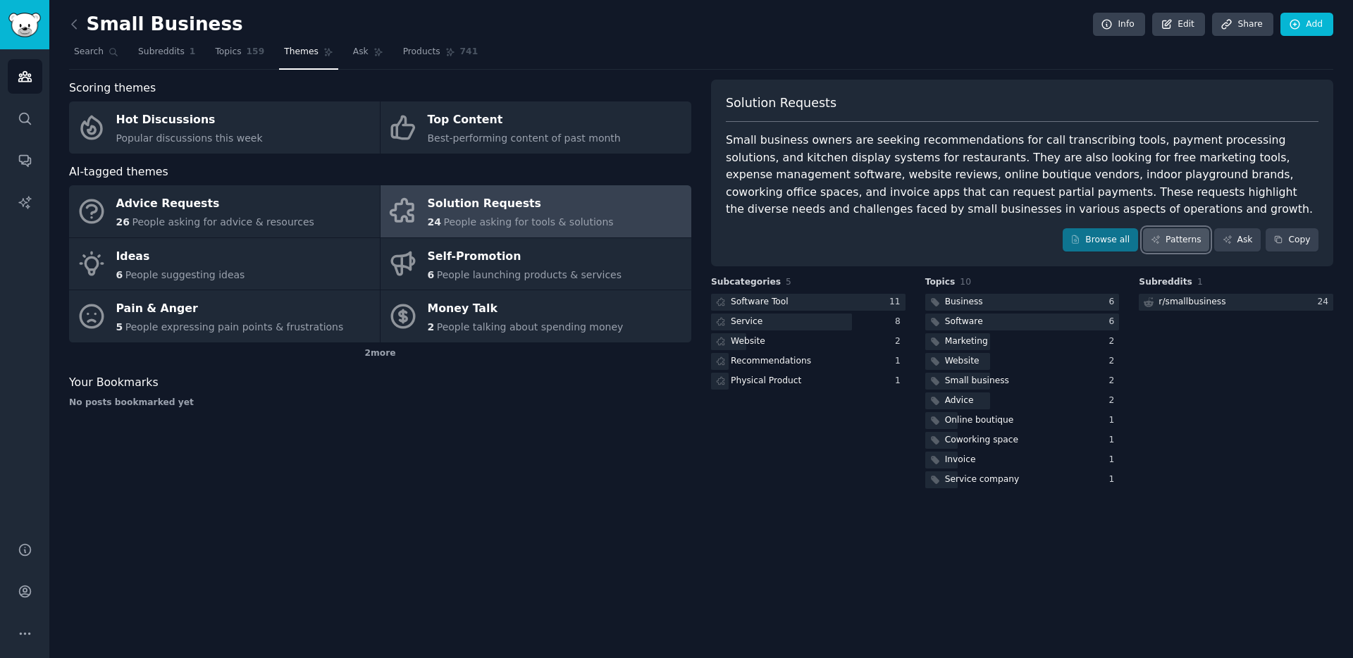
click at [1173, 238] on link "Patterns" at bounding box center [1176, 240] width 66 height 24
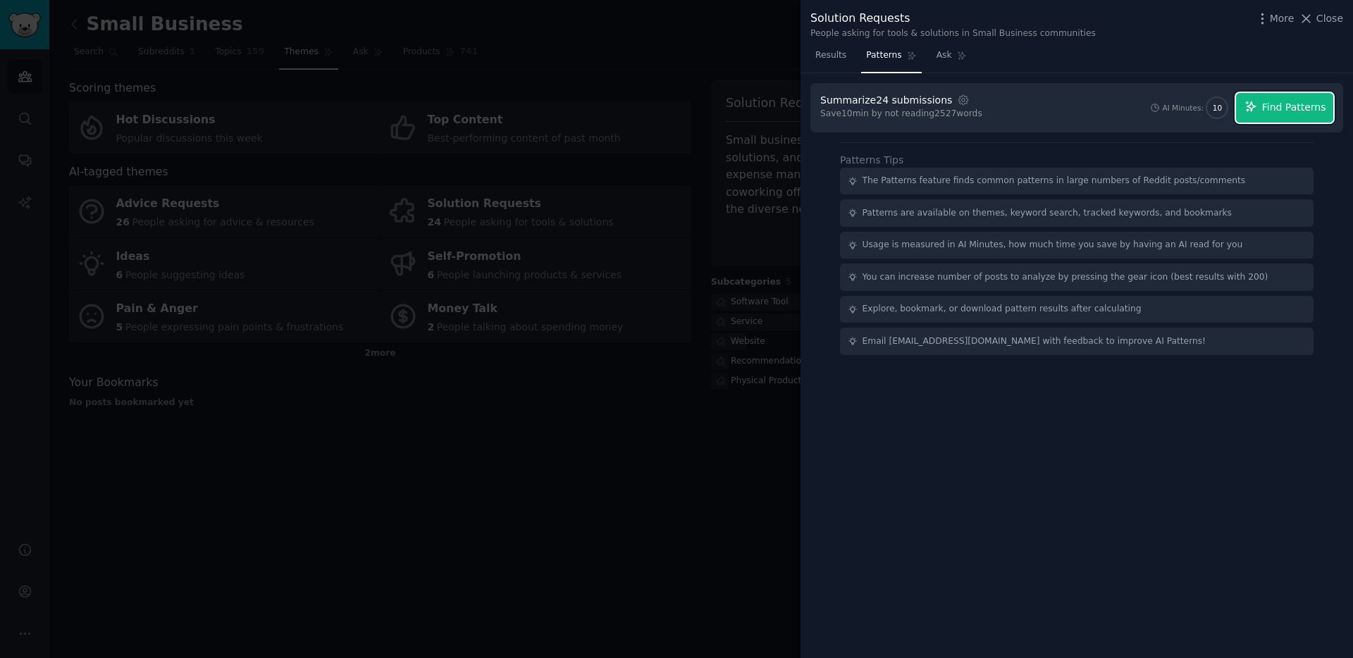
click at [1309, 104] on span "Find Patterns" at bounding box center [1294, 107] width 64 height 15
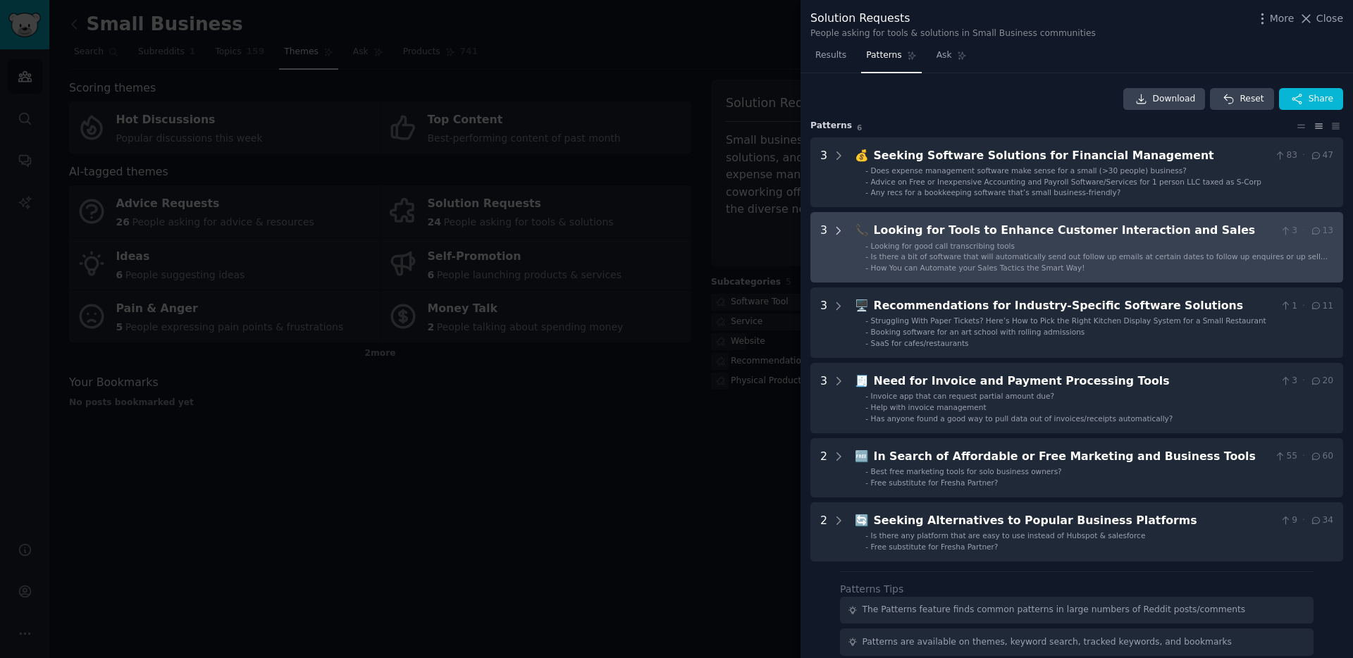
click at [840, 228] on icon at bounding box center [838, 231] width 13 height 13
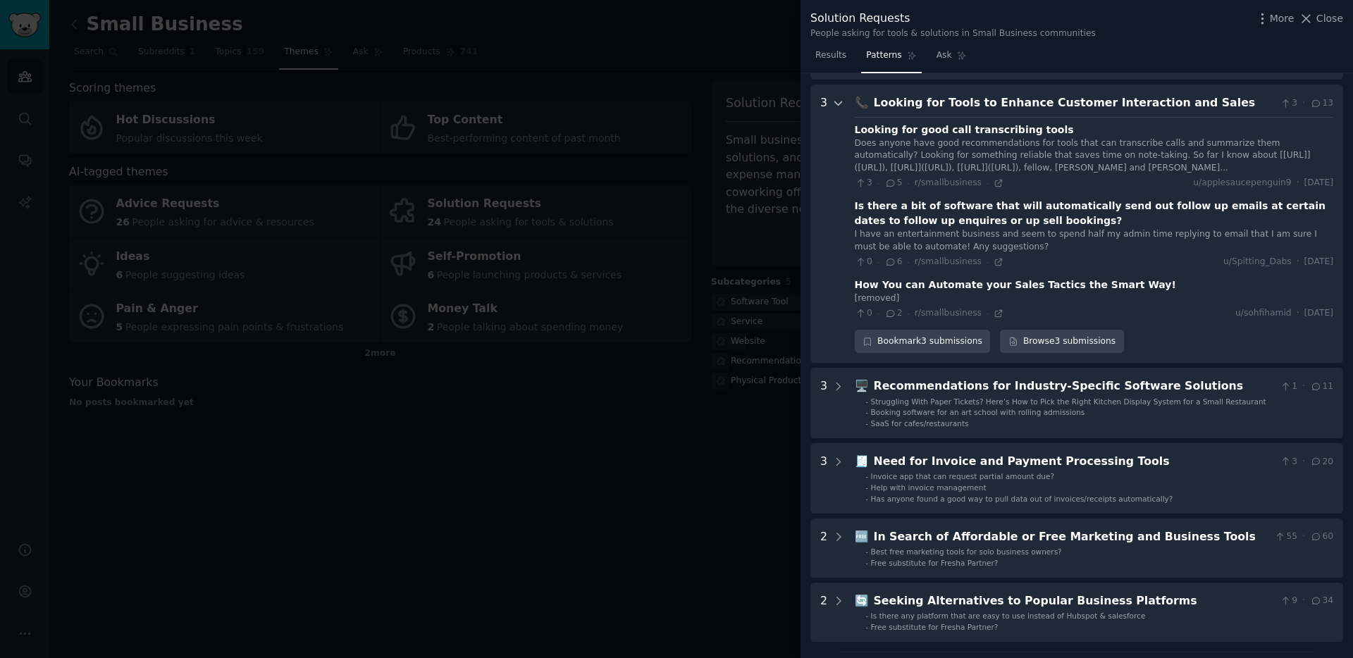
scroll to position [140, 0]
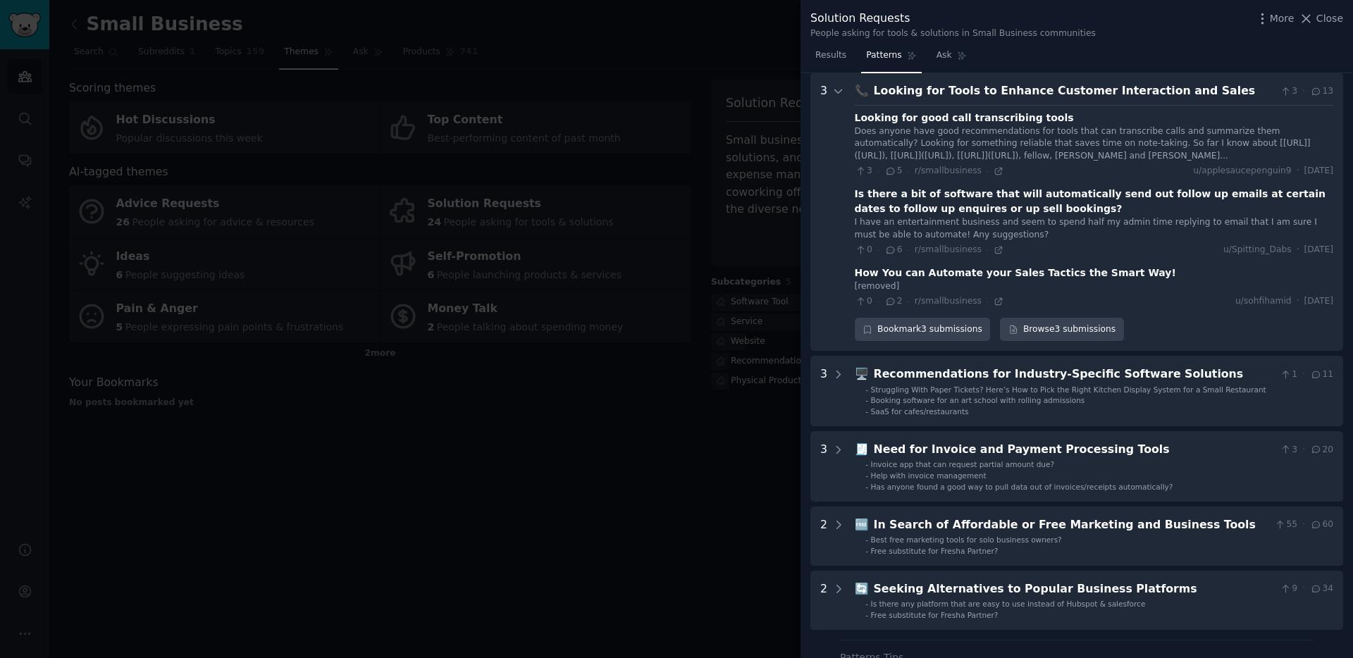
click at [1139, 197] on div "Is there a bit of software that will automatically send out follow up emails at…" at bounding box center [1094, 202] width 478 height 30
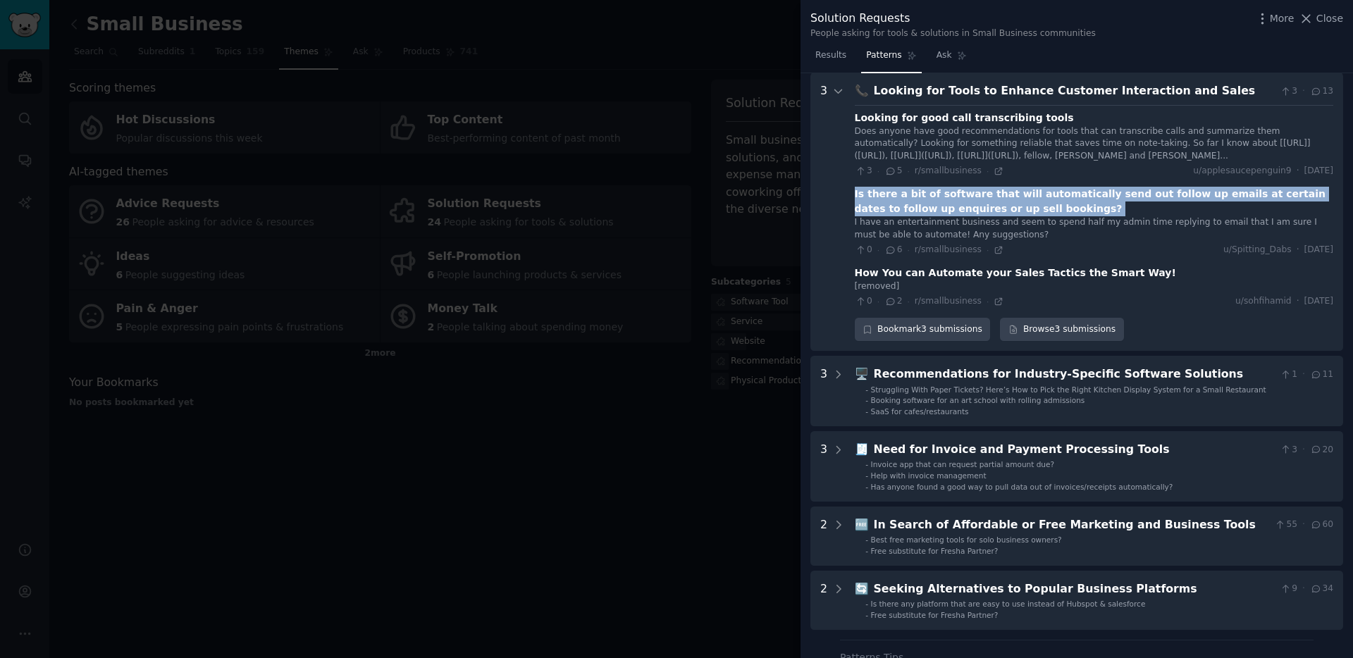
click at [1139, 197] on div "Is there a bit of software that will automatically send out follow up emails at…" at bounding box center [1094, 202] width 478 height 30
click at [996, 250] on icon at bounding box center [999, 250] width 10 height 10
